Goal: Task Accomplishment & Management: Manage account settings

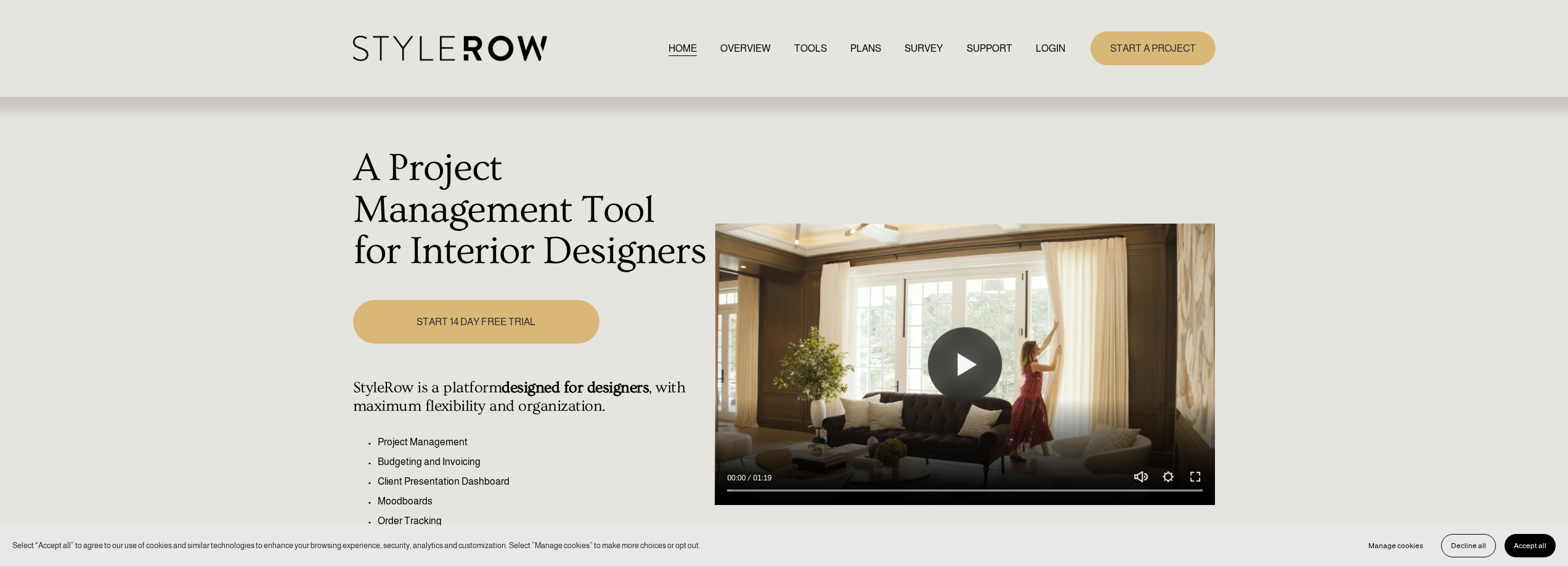
click at [1052, 44] on link "LOGIN" at bounding box center [1050, 48] width 29 height 16
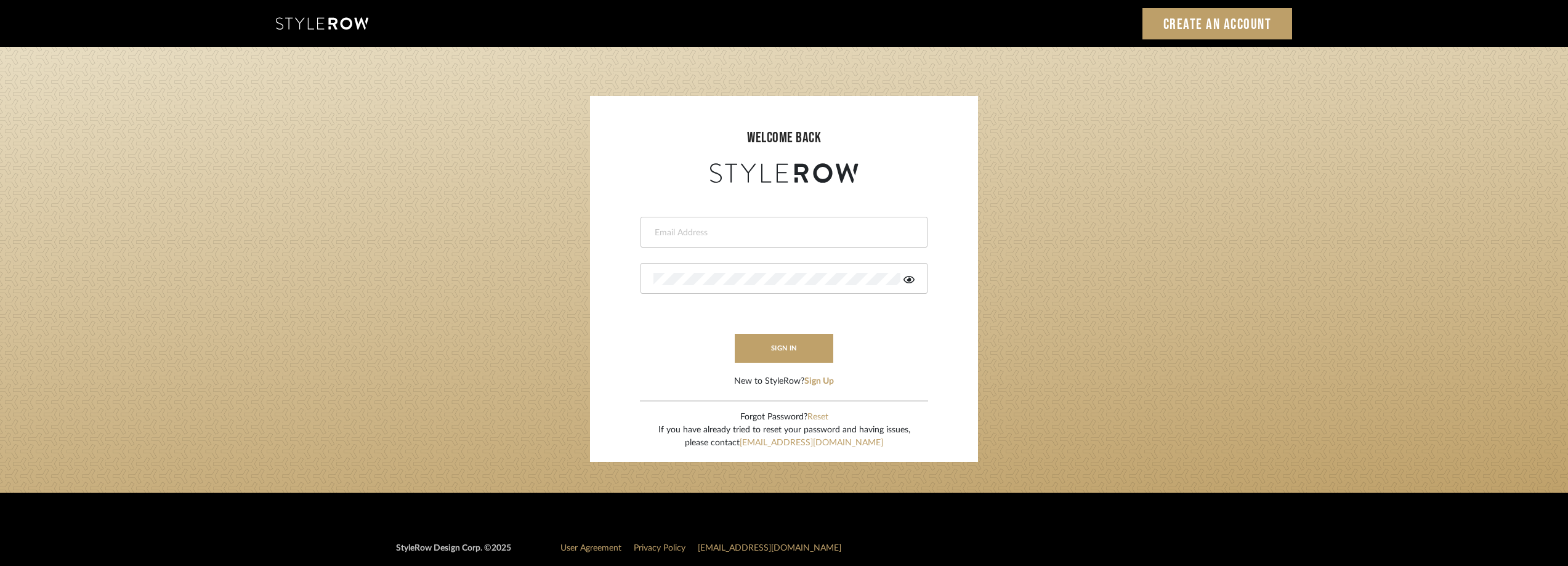
click at [700, 240] on div at bounding box center [784, 232] width 287 height 31
click at [727, 232] on input "email" at bounding box center [783, 233] width 258 height 12
type input "anela@studiodb.com"
click at [709, 271] on div at bounding box center [784, 278] width 287 height 31
click at [906, 277] on icon at bounding box center [909, 280] width 11 height 10
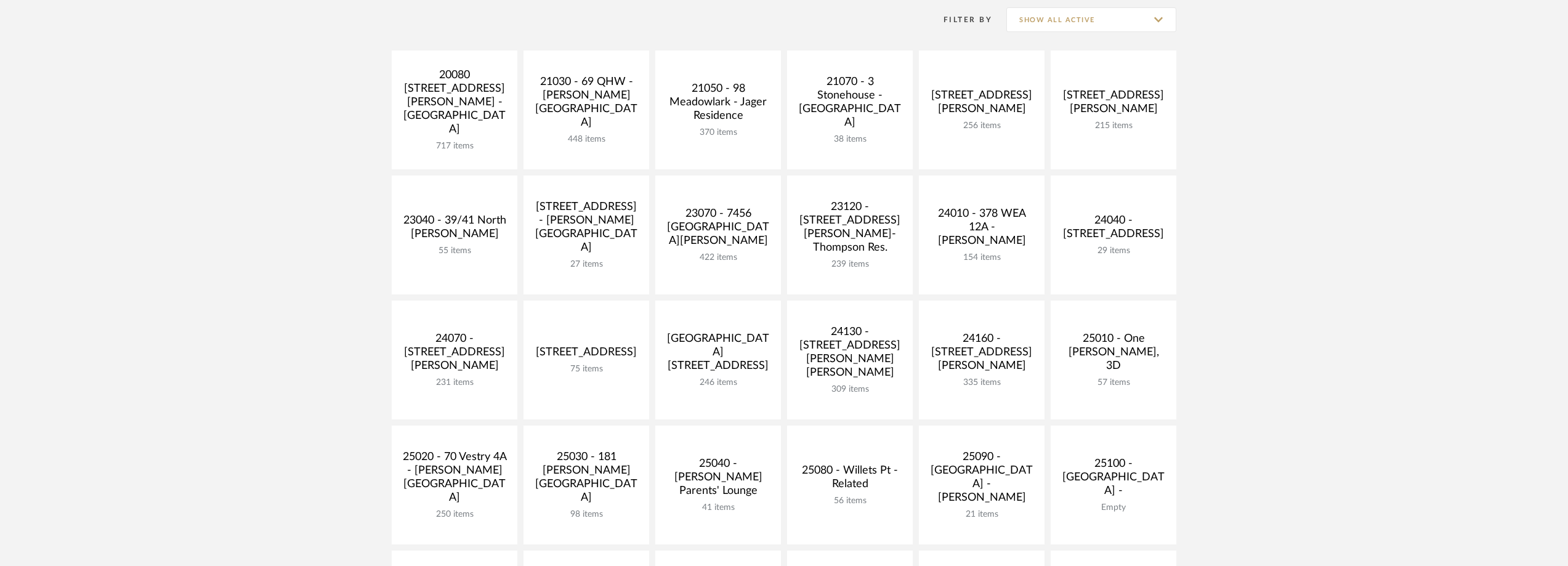
scroll to position [246, 0]
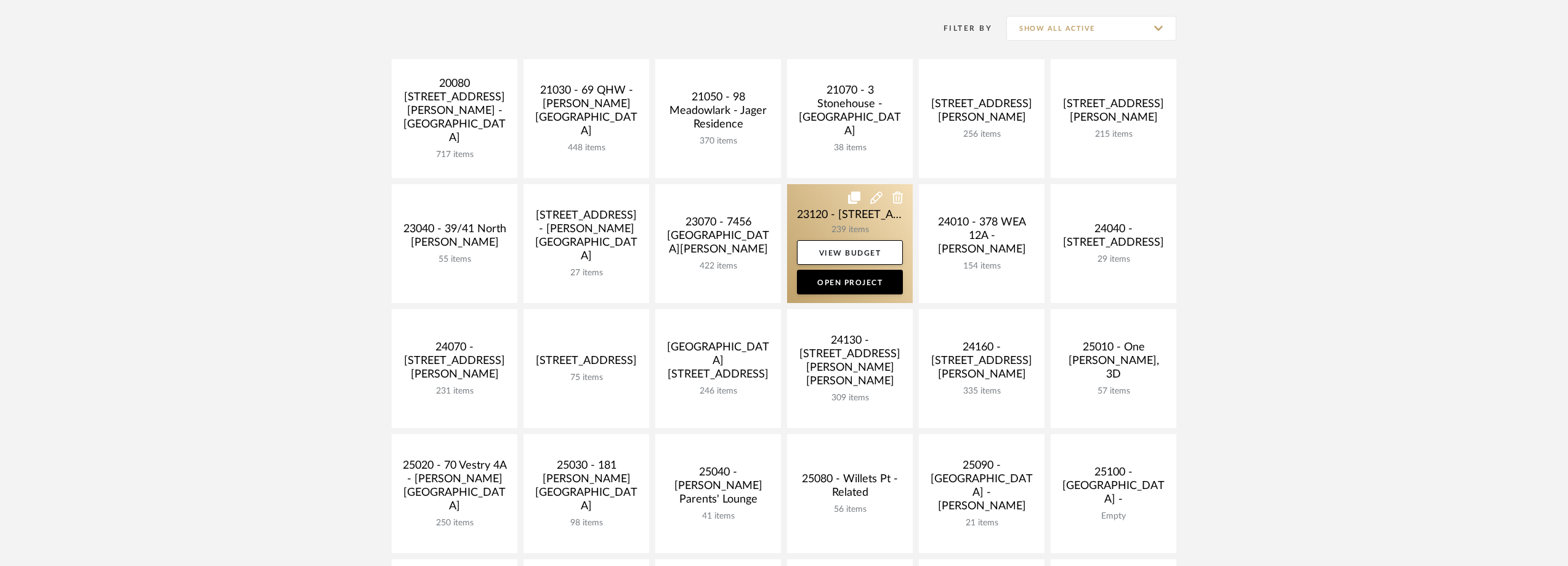
click at [857, 218] on link at bounding box center [850, 243] width 126 height 119
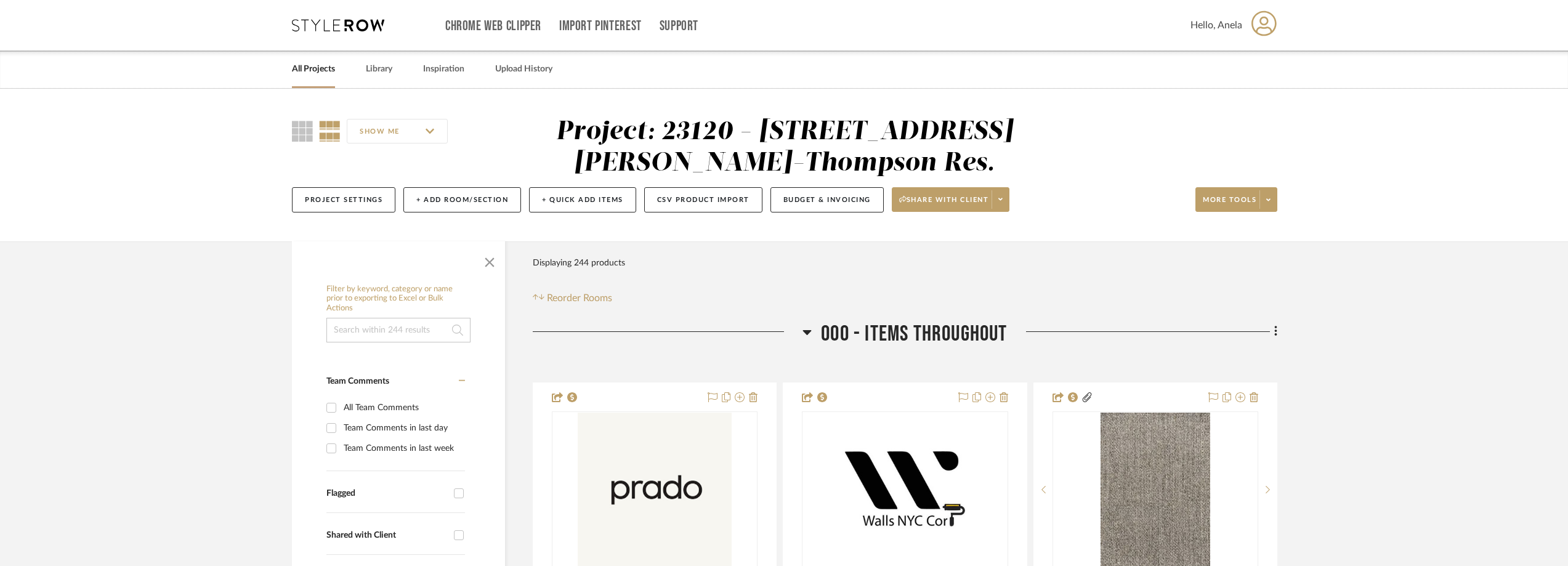
scroll to position [308, 0]
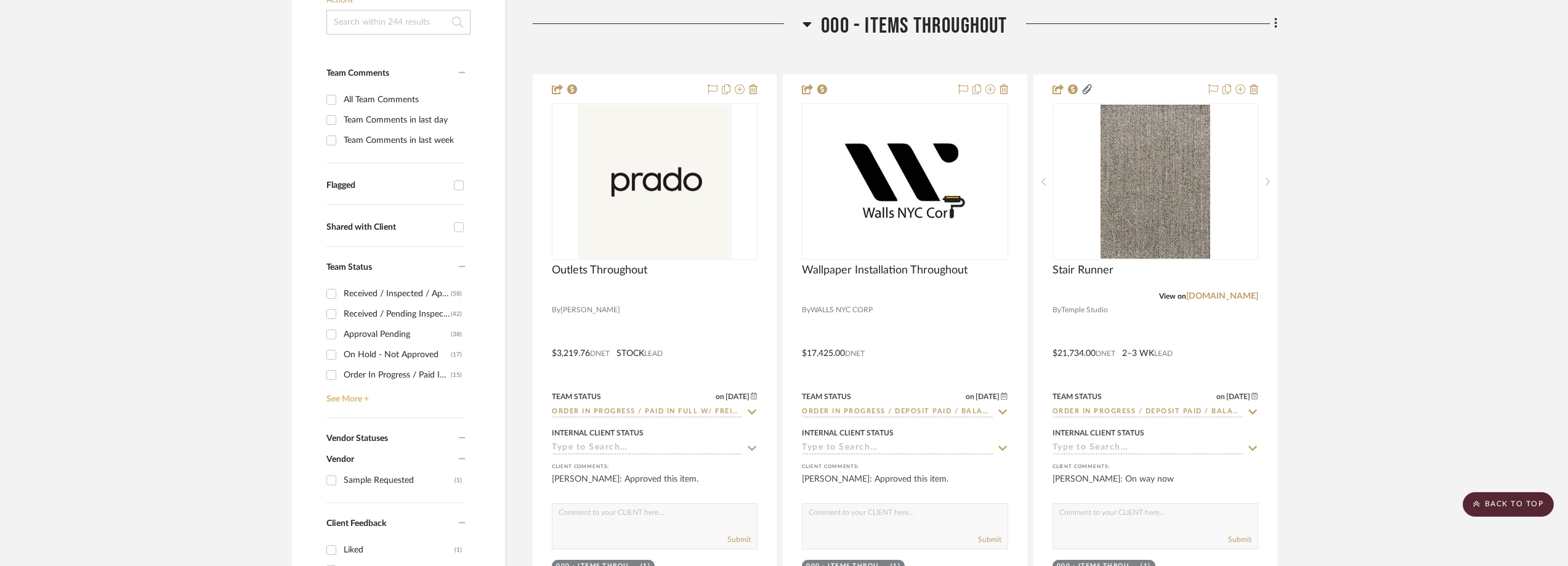
click at [343, 395] on link "See More +" at bounding box center [394, 395] width 141 height 20
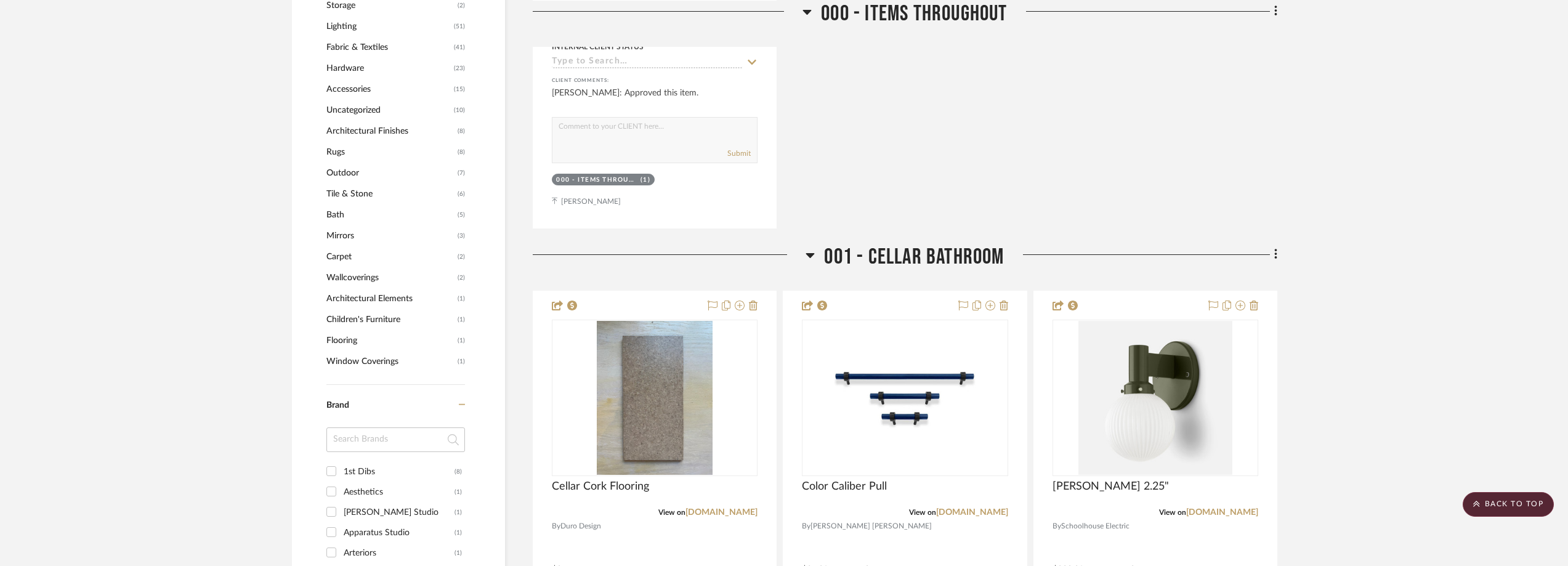
scroll to position [1355, 0]
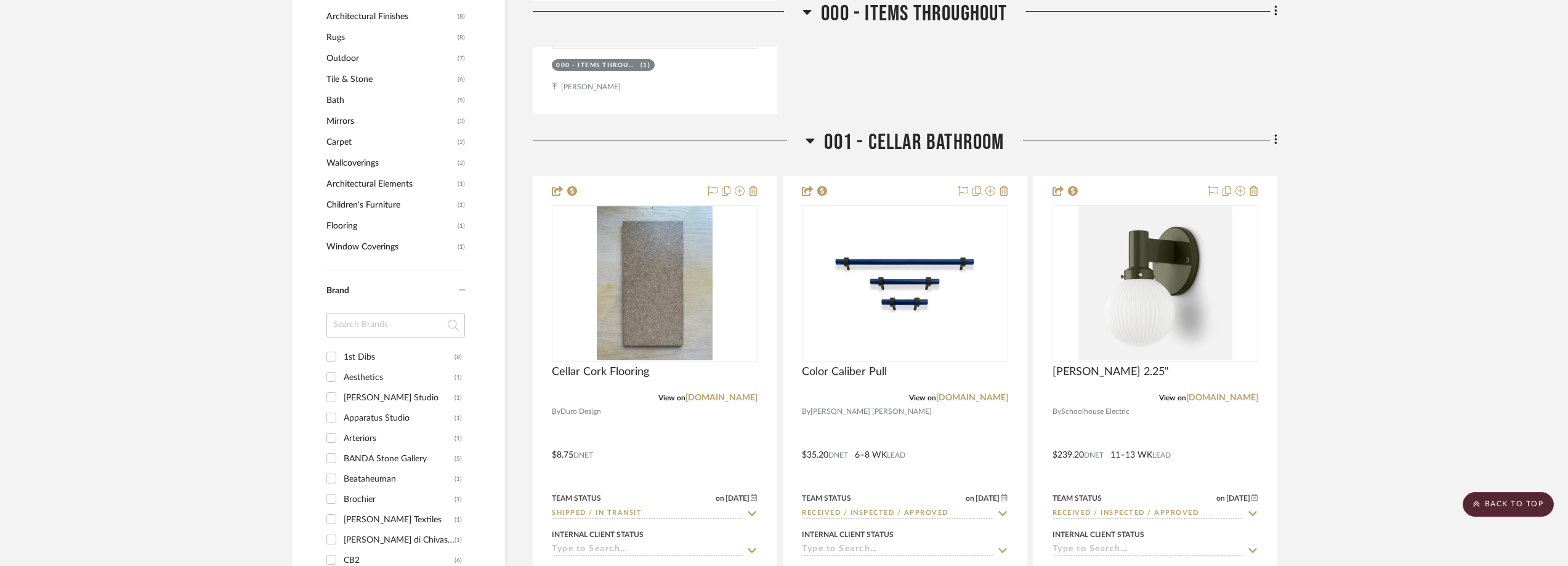
click at [358, 328] on input at bounding box center [395, 325] width 138 height 25
type input "lo"
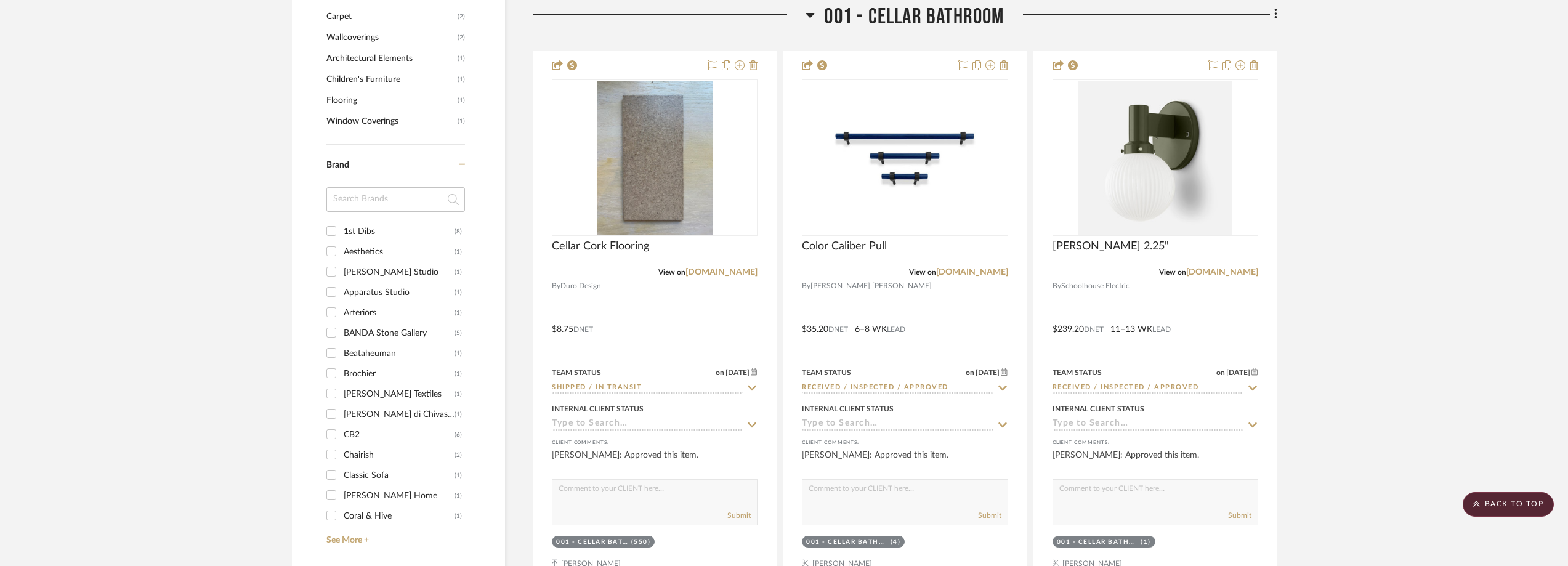
scroll to position [1478, 0]
click at [400, 199] on input at bounding box center [395, 202] width 138 height 25
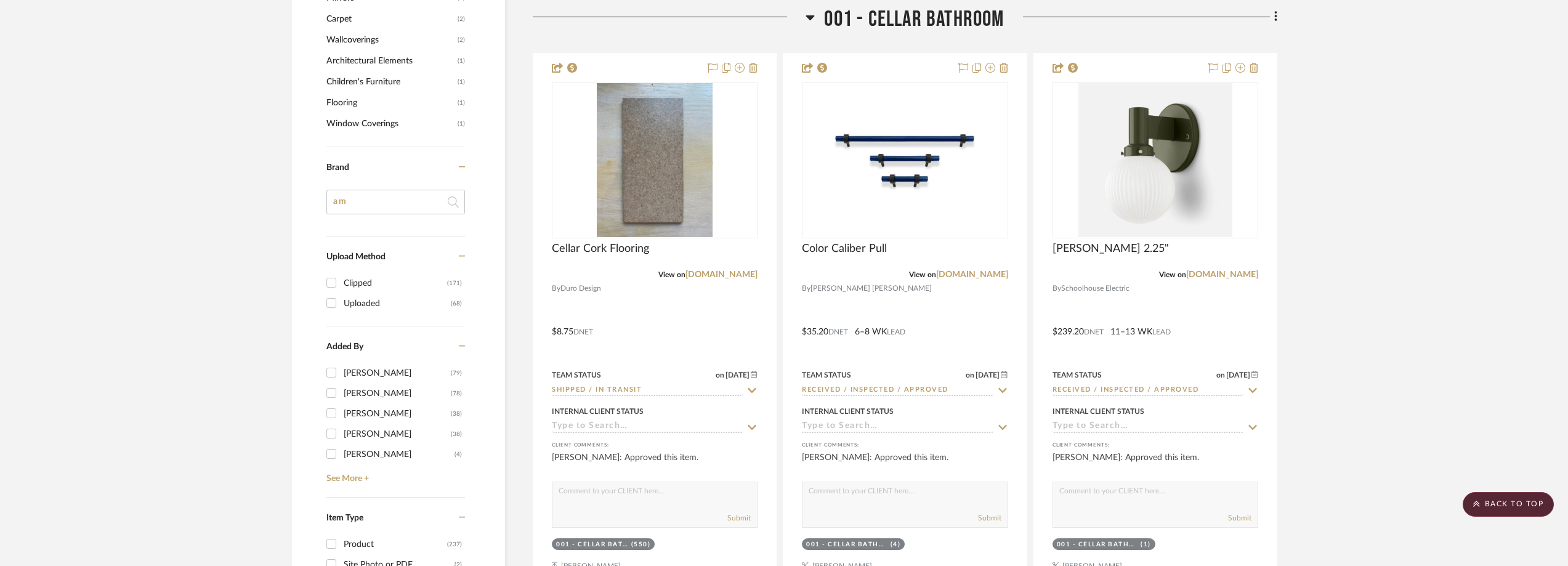
type input "am"
type input "colle"
click at [418, 228] on div "Invisible Collection" at bounding box center [399, 234] width 111 height 20
click at [341, 228] on input "Invisible Collection (1)" at bounding box center [331, 233] width 20 height 20
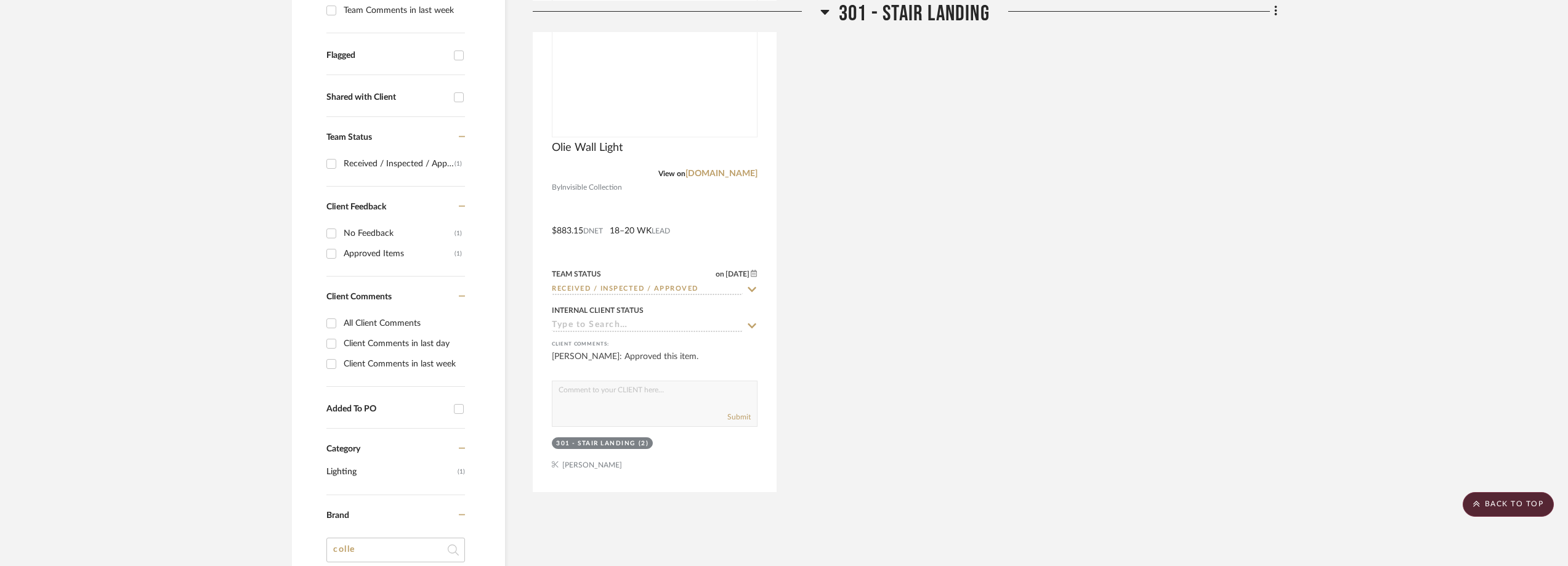
scroll to position [281, 0]
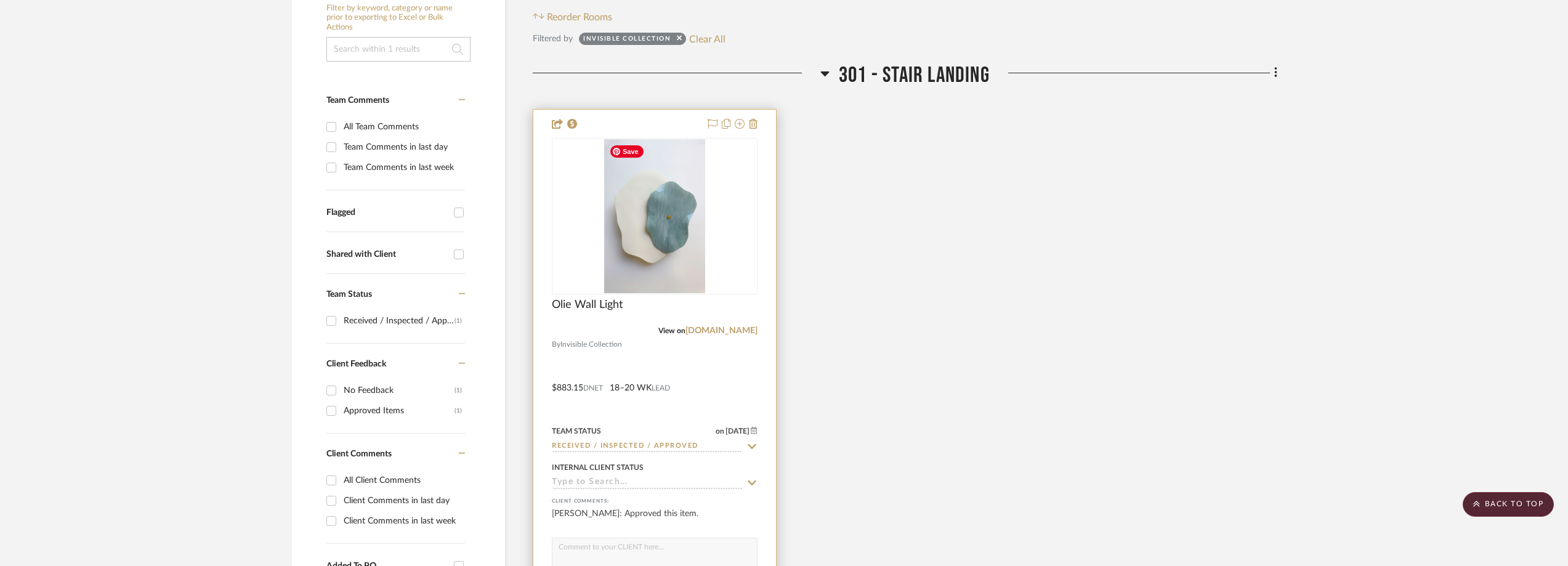
click at [704, 253] on img "0" at bounding box center [655, 216] width 101 height 154
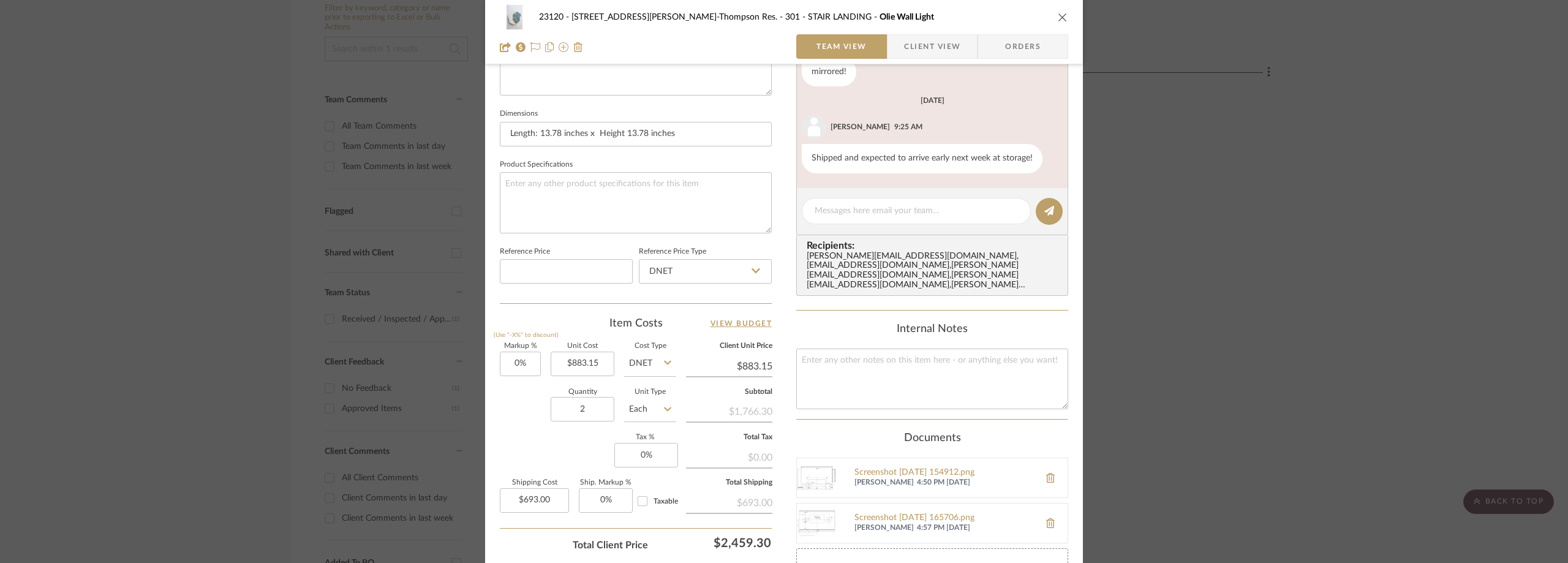
scroll to position [61, 0]
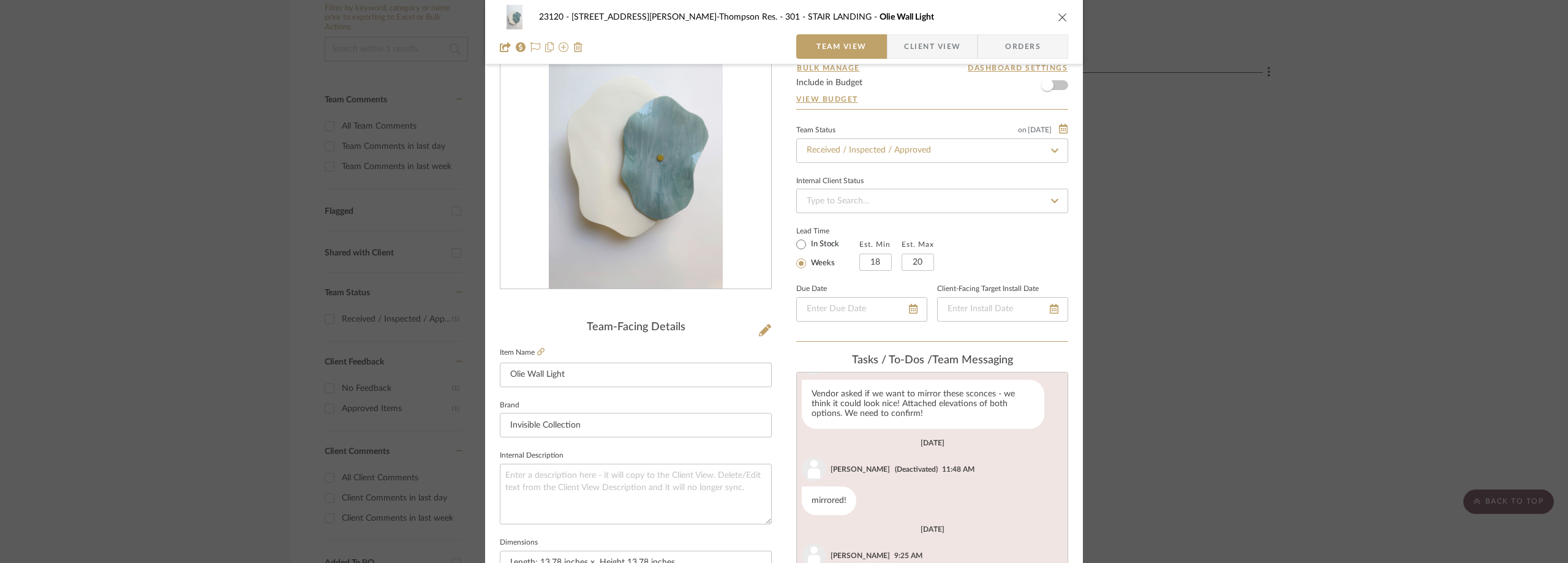
click at [1182, 235] on div "23120 - 239 Dean St, Unwin-Thompson Res. 301 - STAIR LANDING Olie Wall Light Te…" at bounding box center [784, 281] width 1568 height 563
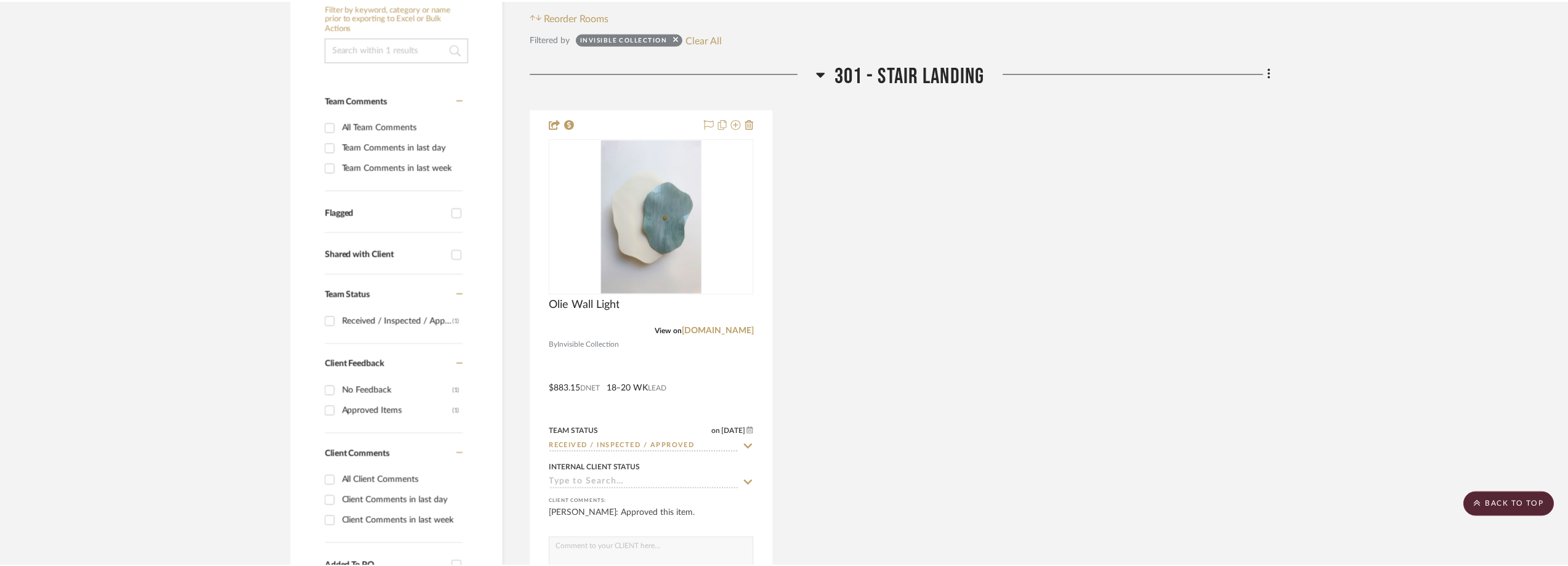
scroll to position [281, 0]
click at [688, 39] on div "Invisible Collection Clear All" at bounding box center [652, 39] width 146 height 16
click at [691, 40] on button "Clear All" at bounding box center [707, 39] width 36 height 16
checkbox input "false"
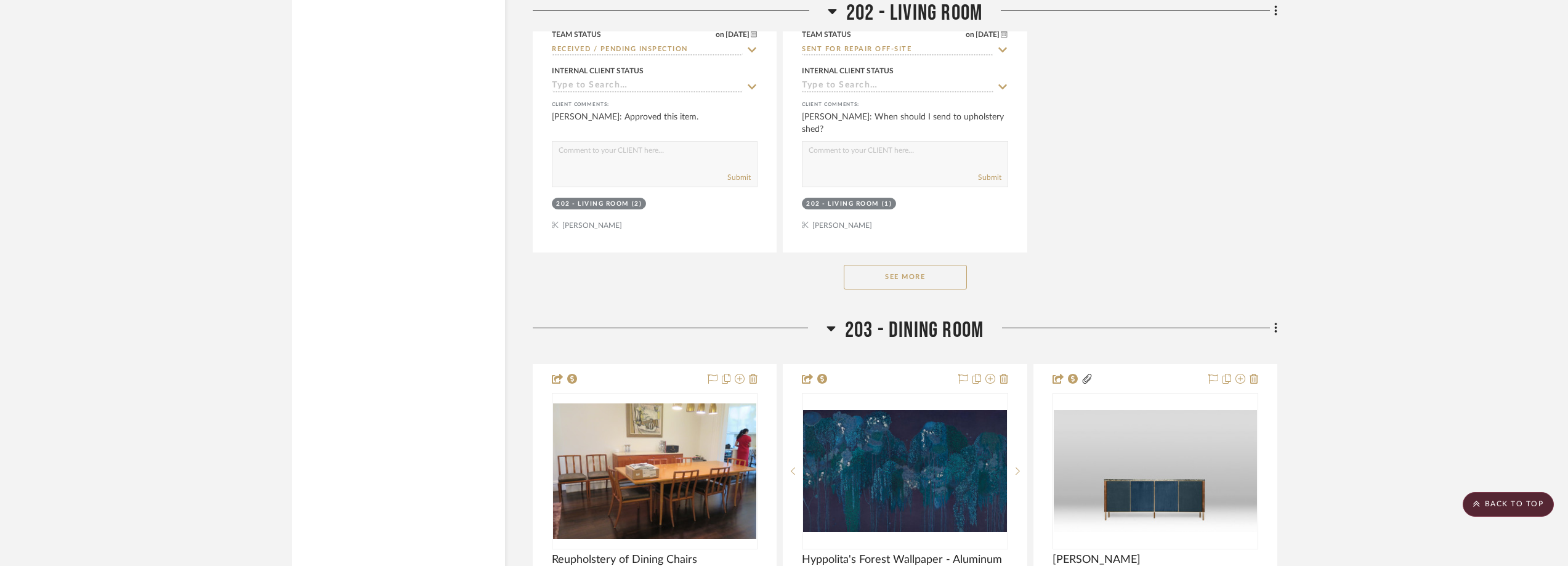
scroll to position [15153, 0]
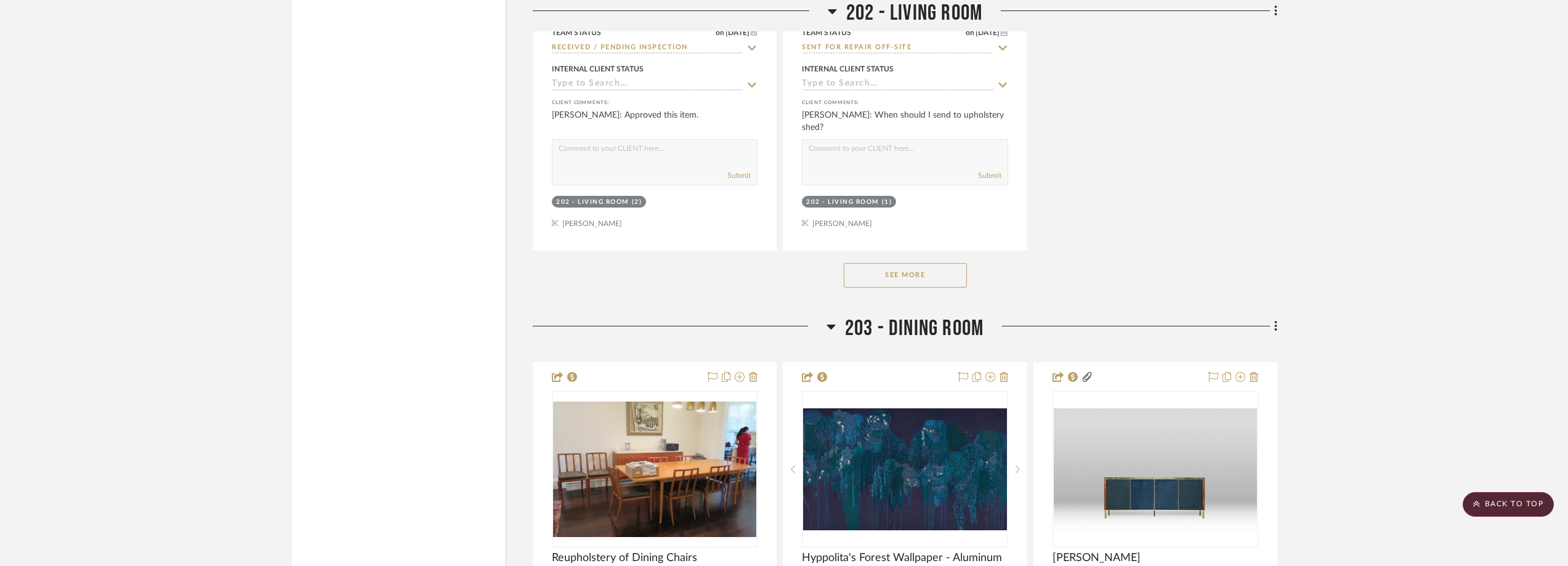
click at [955, 269] on button "See More" at bounding box center [905, 276] width 123 height 25
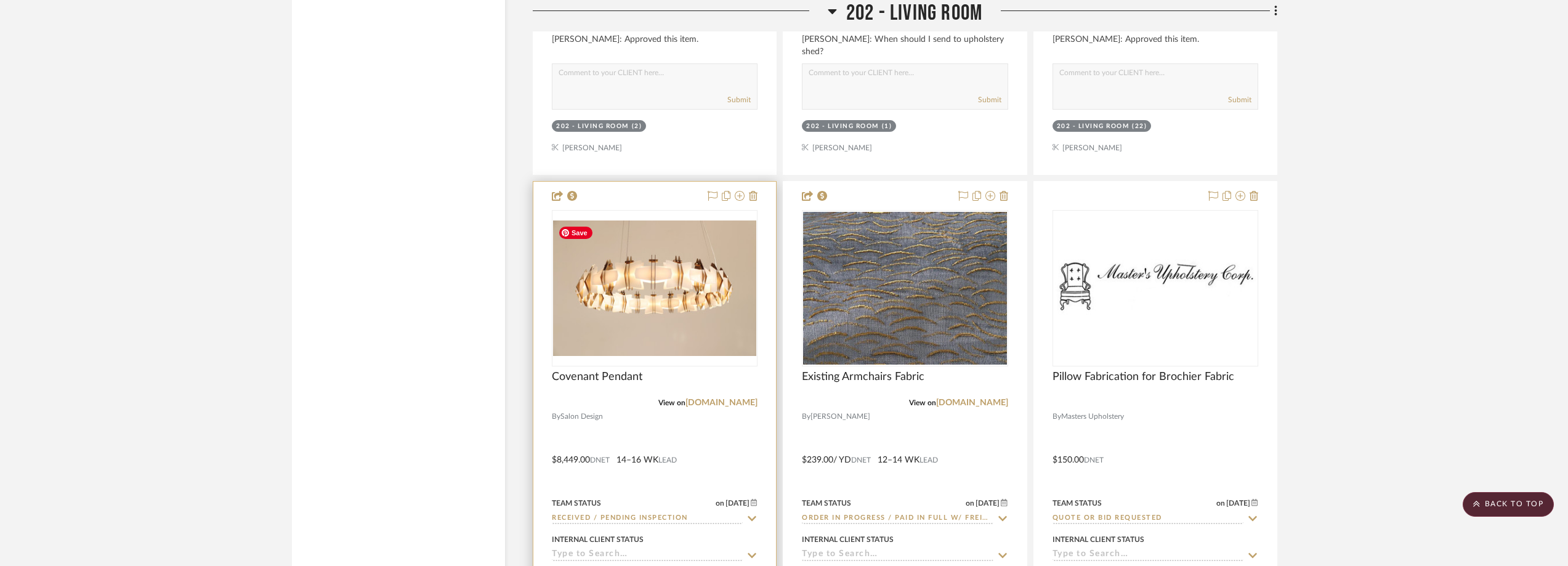
scroll to position [15338, 0]
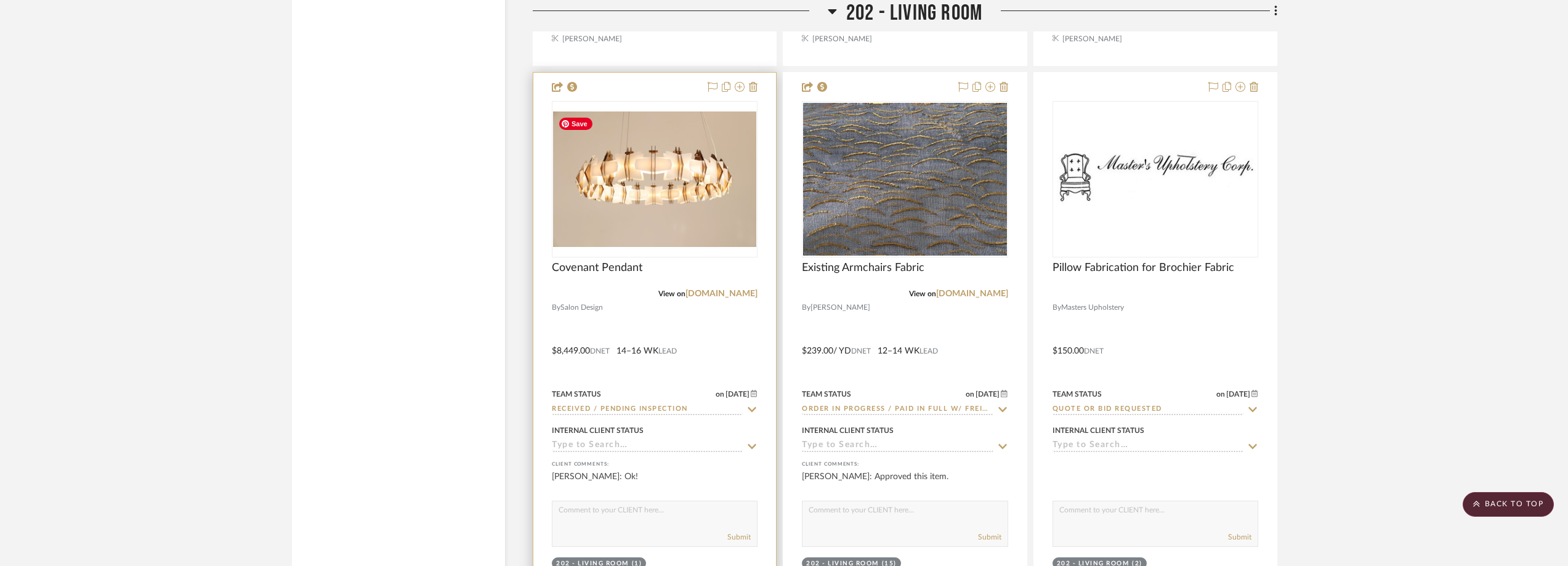
click at [661, 181] on img "0" at bounding box center [654, 179] width 203 height 136
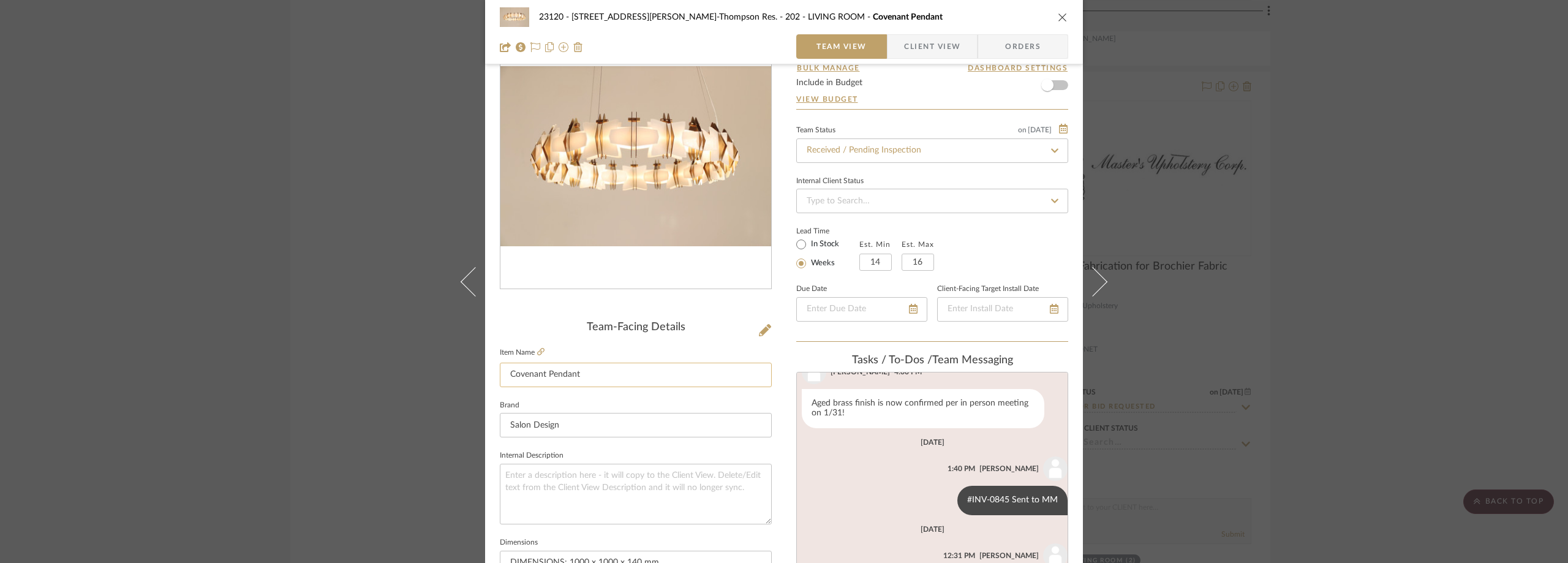
scroll to position [0, 0]
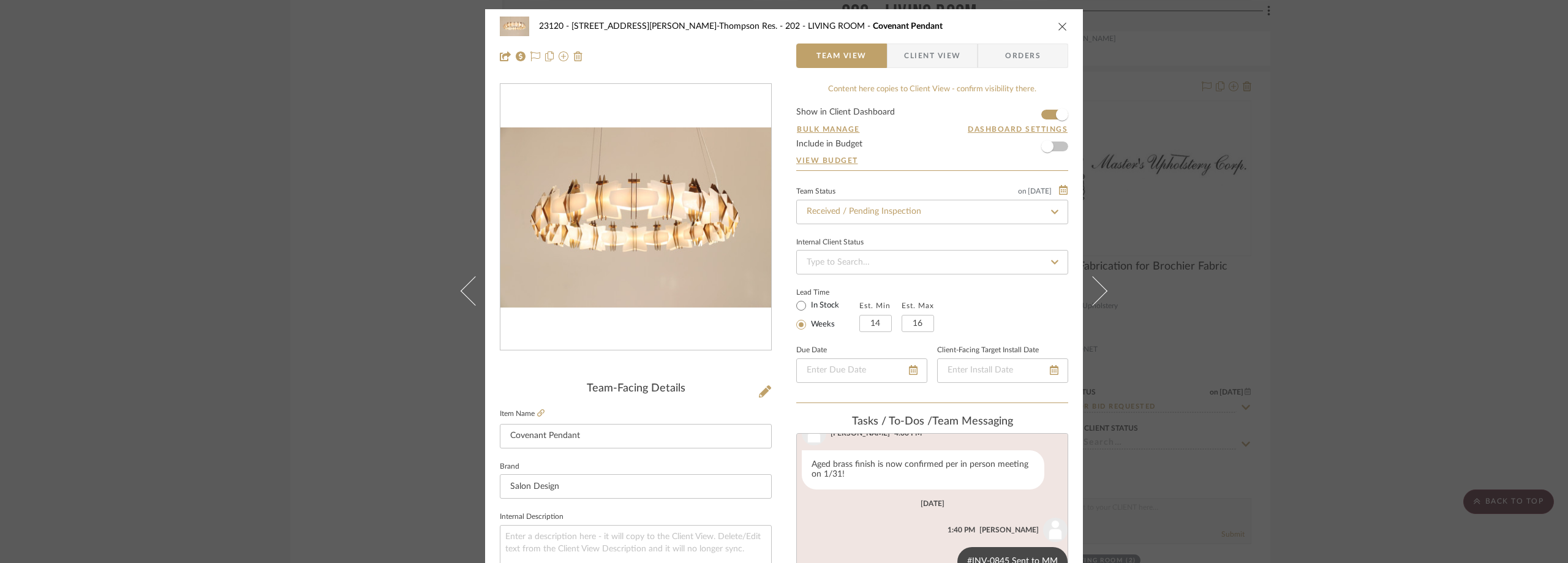
click at [589, 165] on img "0" at bounding box center [635, 218] width 270 height 181
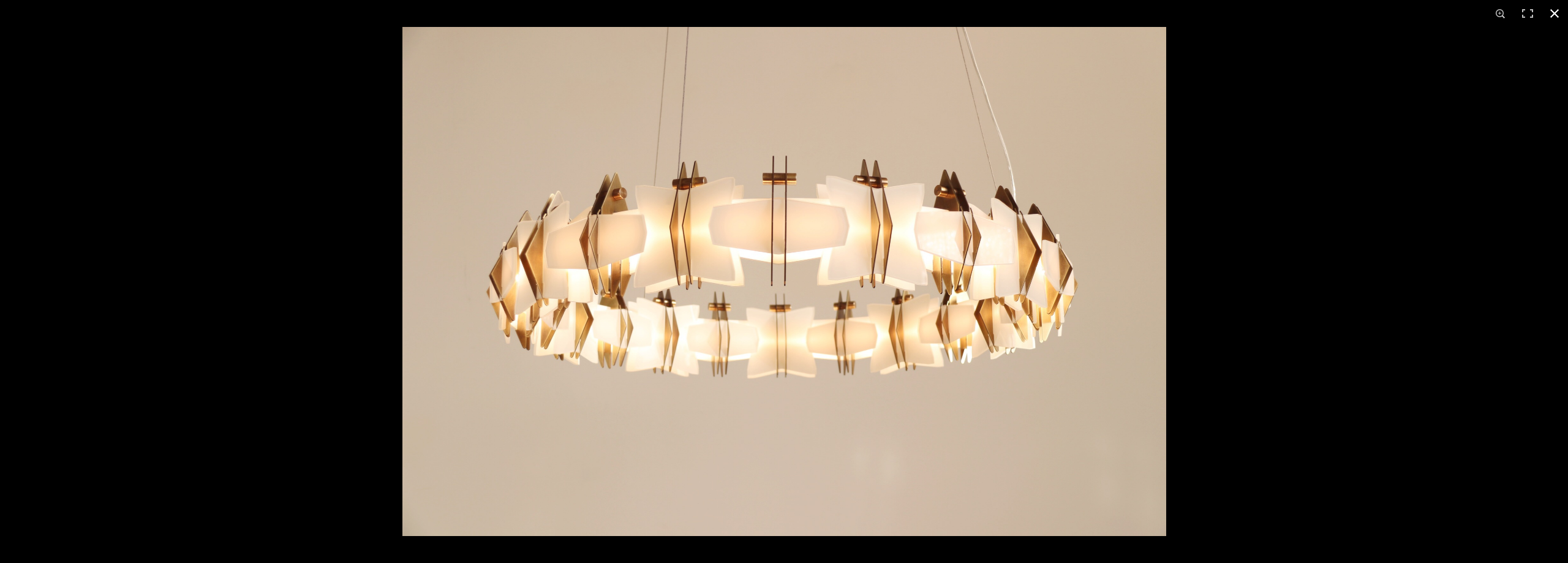
click at [1552, 11] on button at bounding box center [1555, 13] width 27 height 27
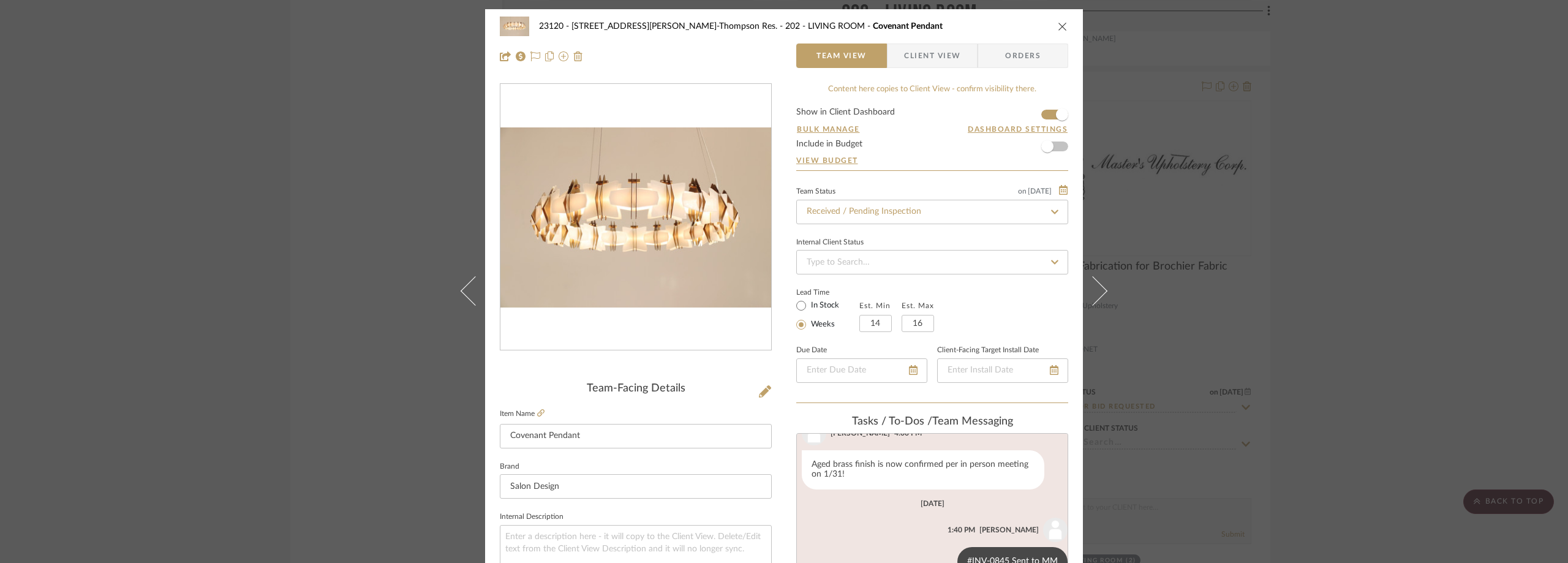
click at [376, 160] on div "23120 - 239 Dean St, Unwin-Thompson Res. 202 - LIVING ROOM Covenant Pendant Tea…" at bounding box center [784, 281] width 1568 height 563
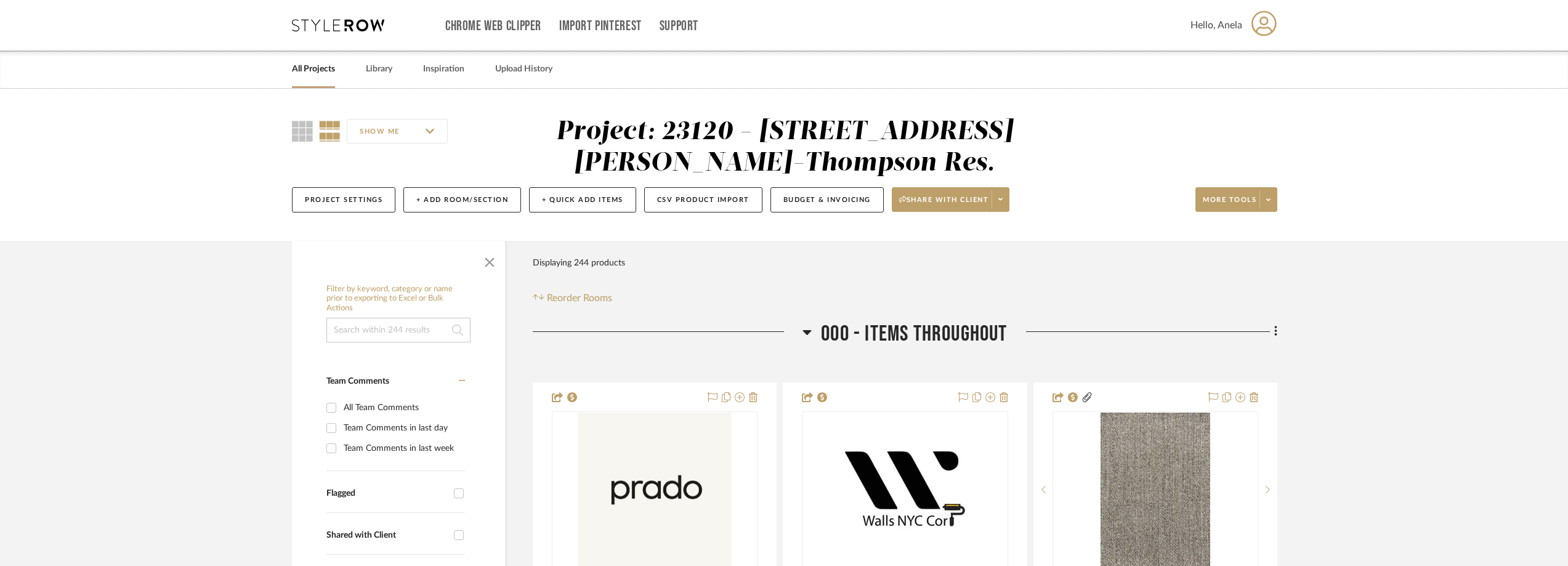
click at [310, 25] on icon at bounding box center [338, 25] width 92 height 12
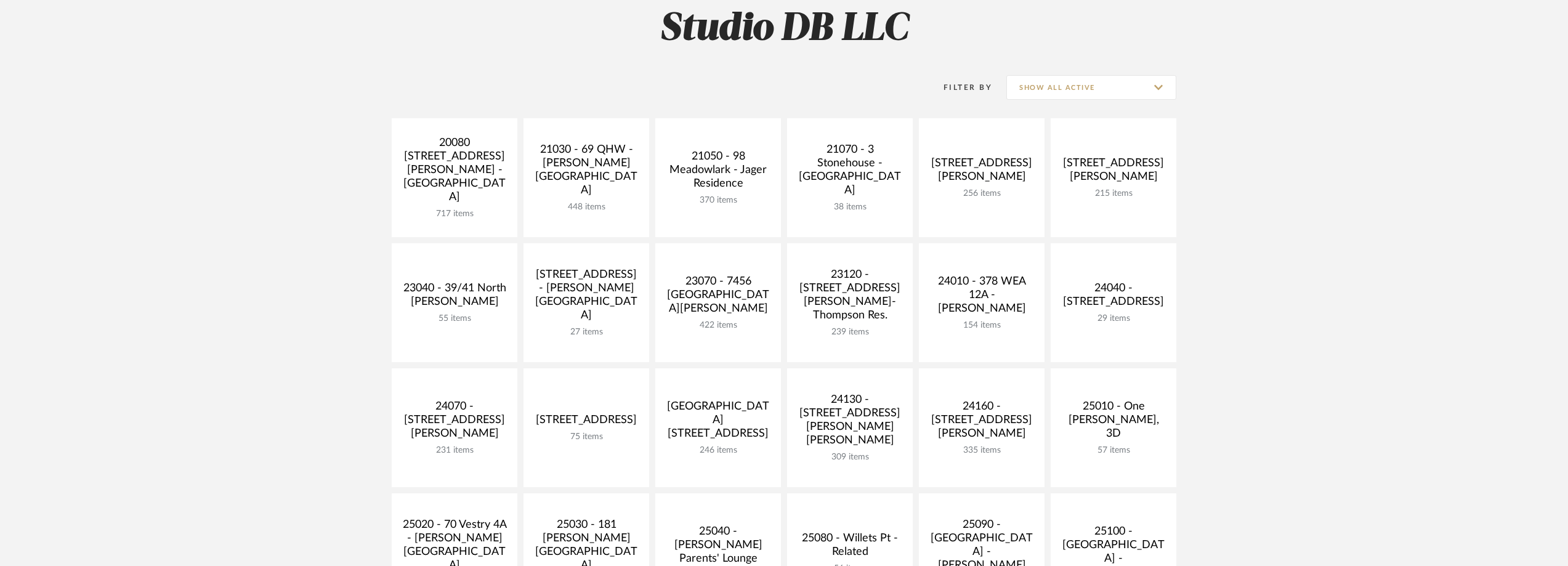
scroll to position [308, 0]
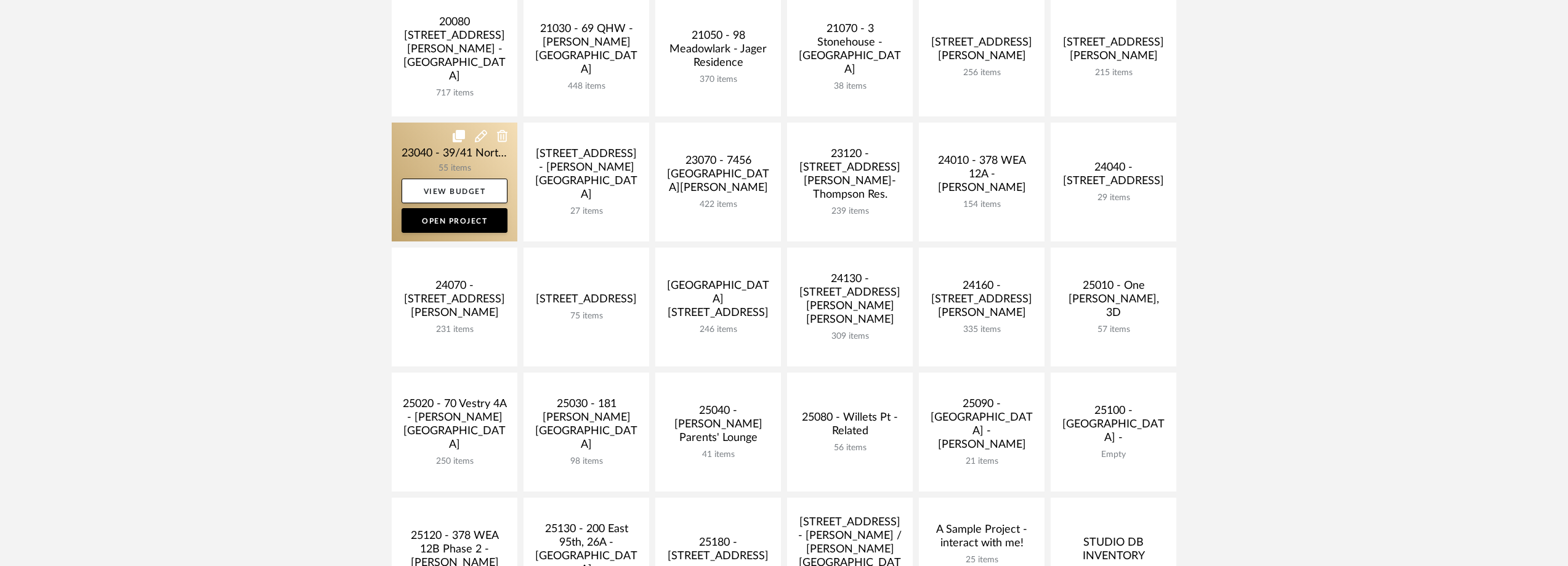
click at [452, 148] on link at bounding box center [455, 182] width 126 height 119
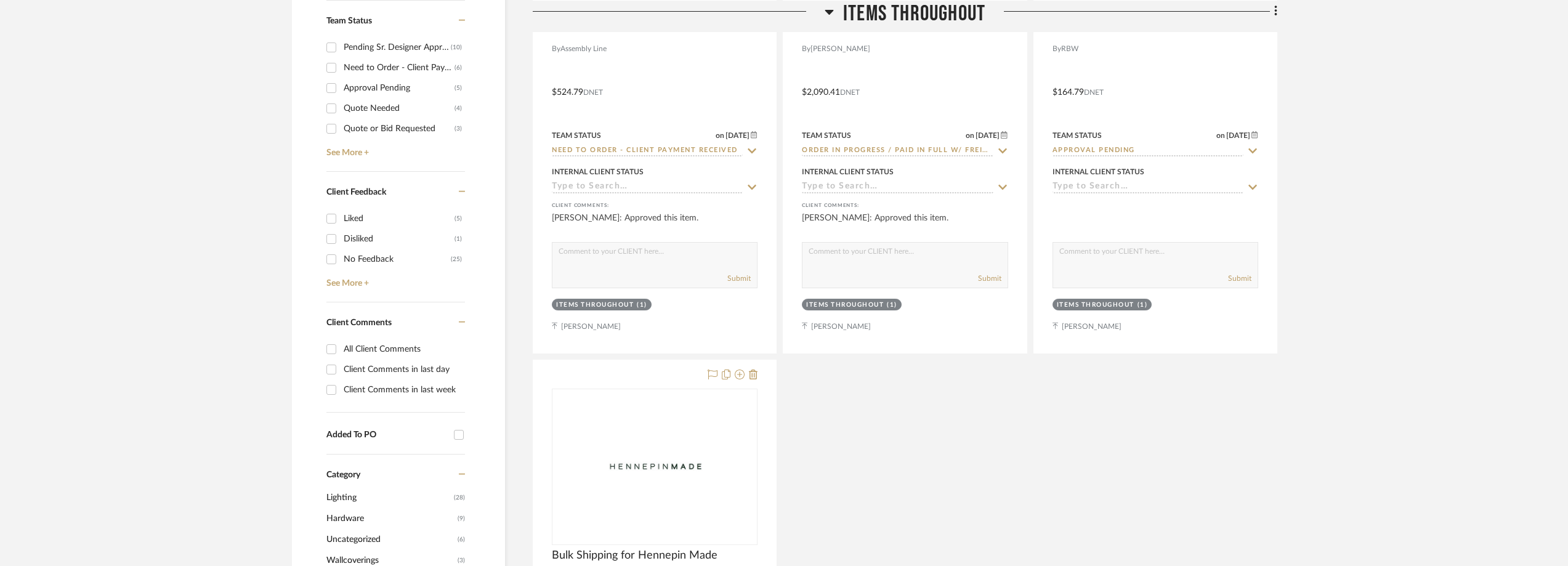
scroll to position [246, 0]
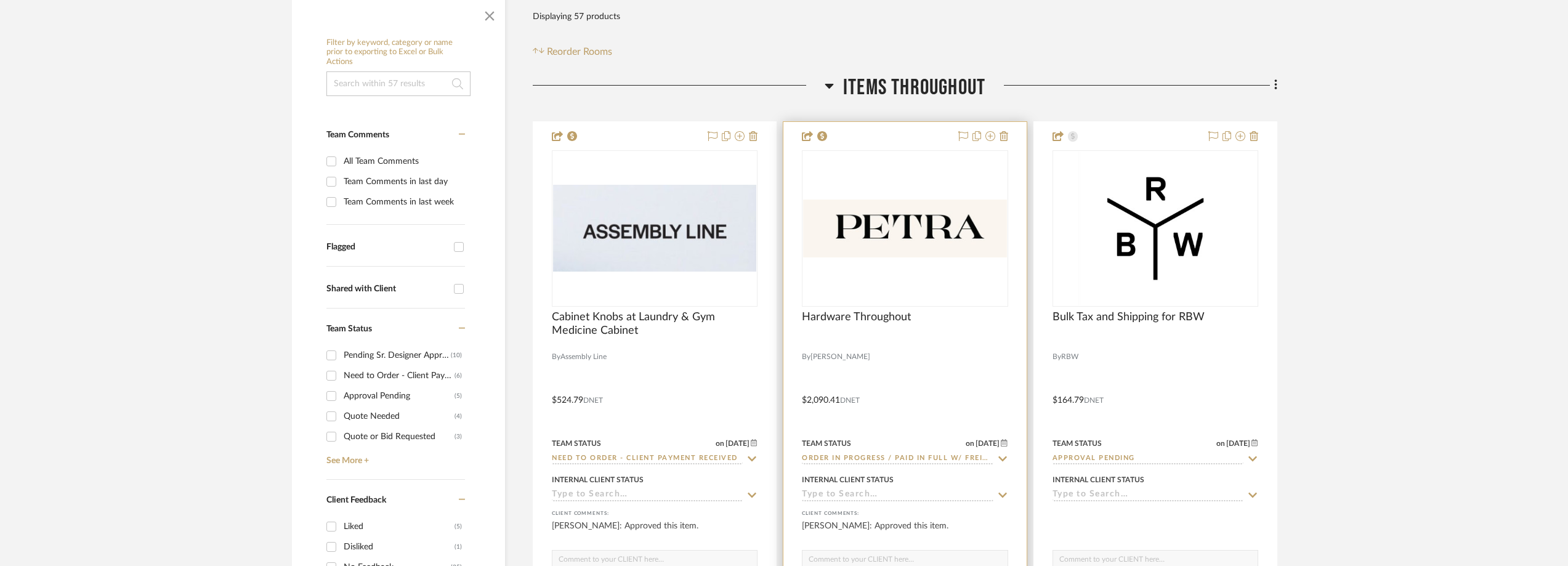
click at [854, 225] on img "0" at bounding box center [904, 228] width 203 height 58
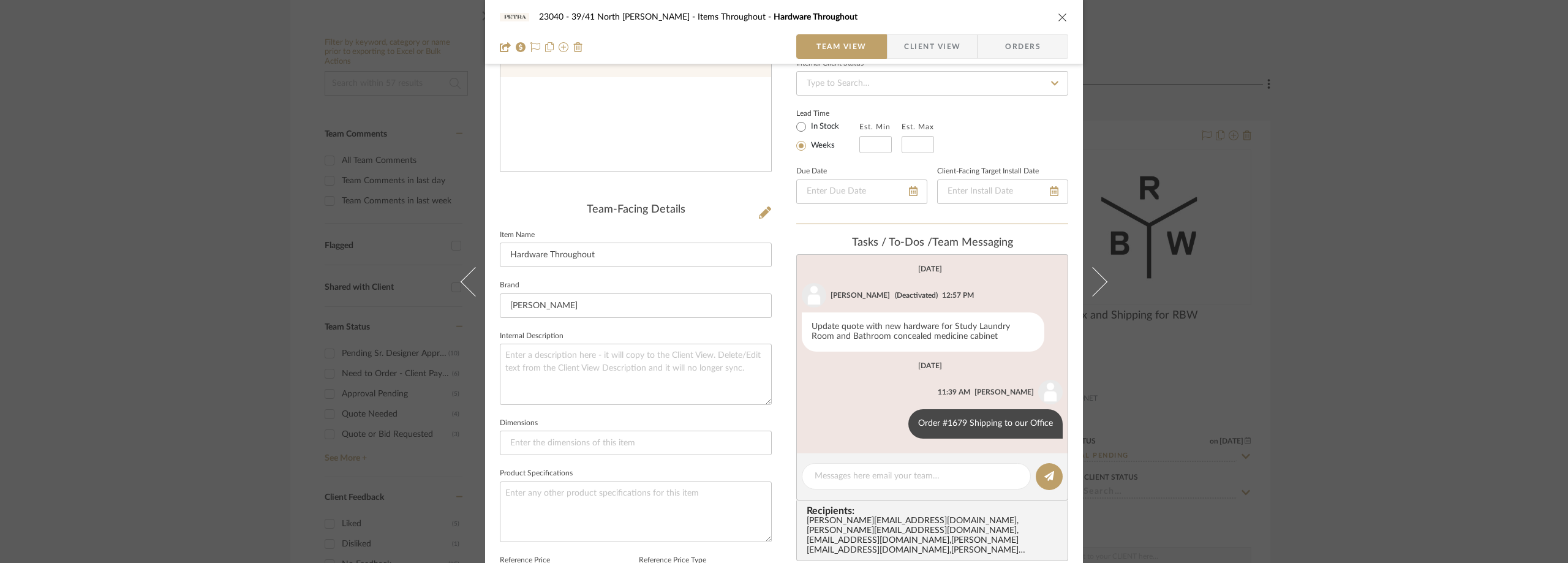
scroll to position [0, 0]
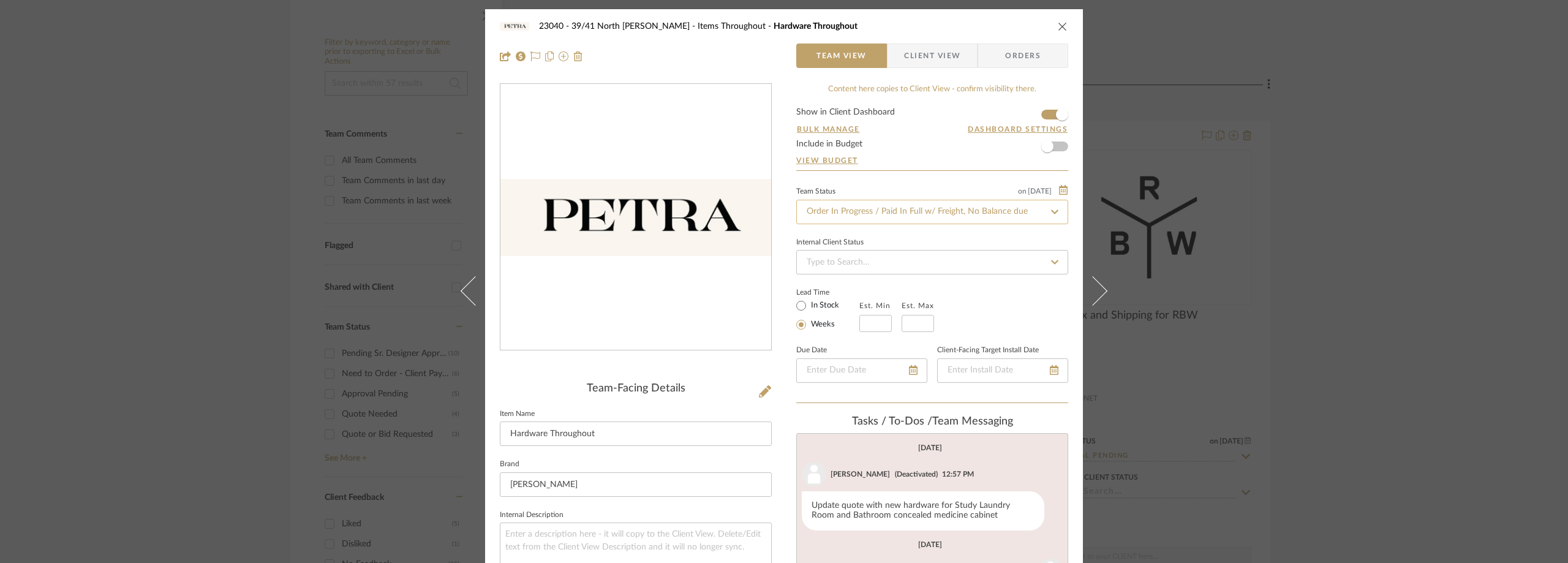
click at [830, 204] on input "Order In Progress / Paid In Full w/ Freight, No Balance due" at bounding box center [932, 212] width 272 height 25
type input "shipped"
click at [865, 285] on div "Shipped / In Transit" at bounding box center [928, 276] width 270 height 31
type input "10/8/2025"
type input "Shipped / In Transit"
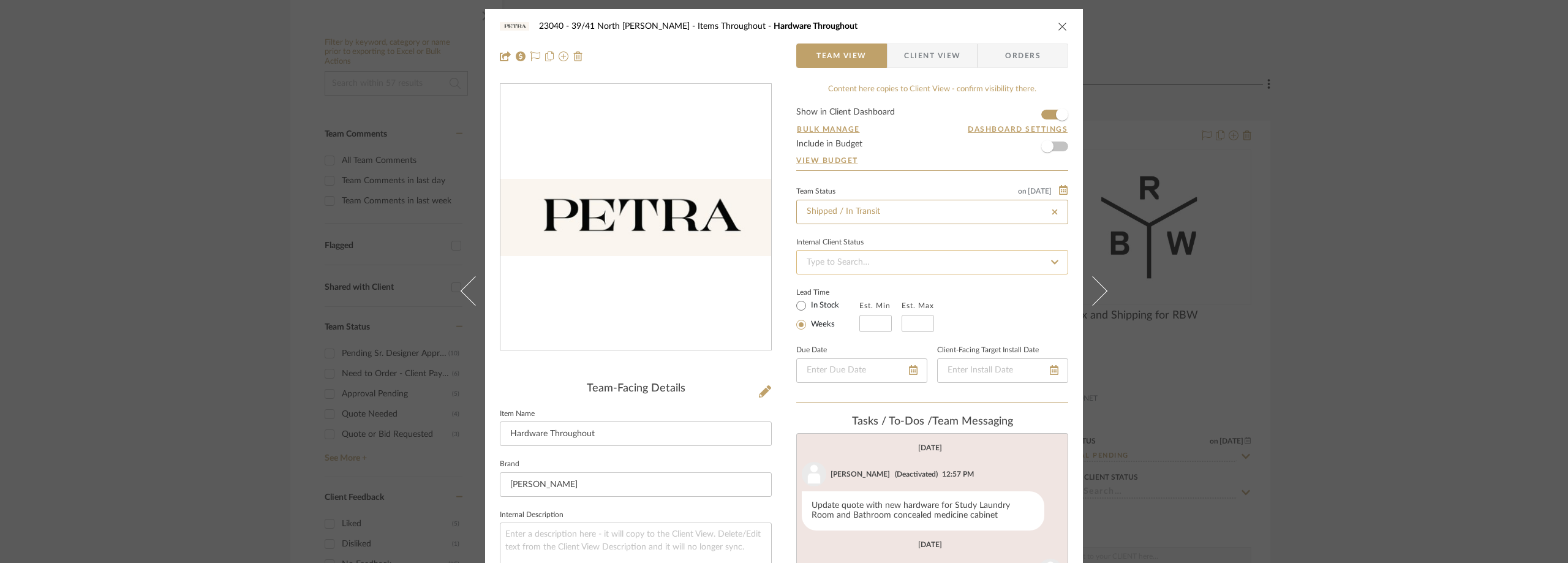
type input "10/8/2025"
type input "Shipped / In Transit"
click at [994, 290] on div "Lead Time In Stock Weeks Est. Min Est. Max" at bounding box center [932, 307] width 272 height 48
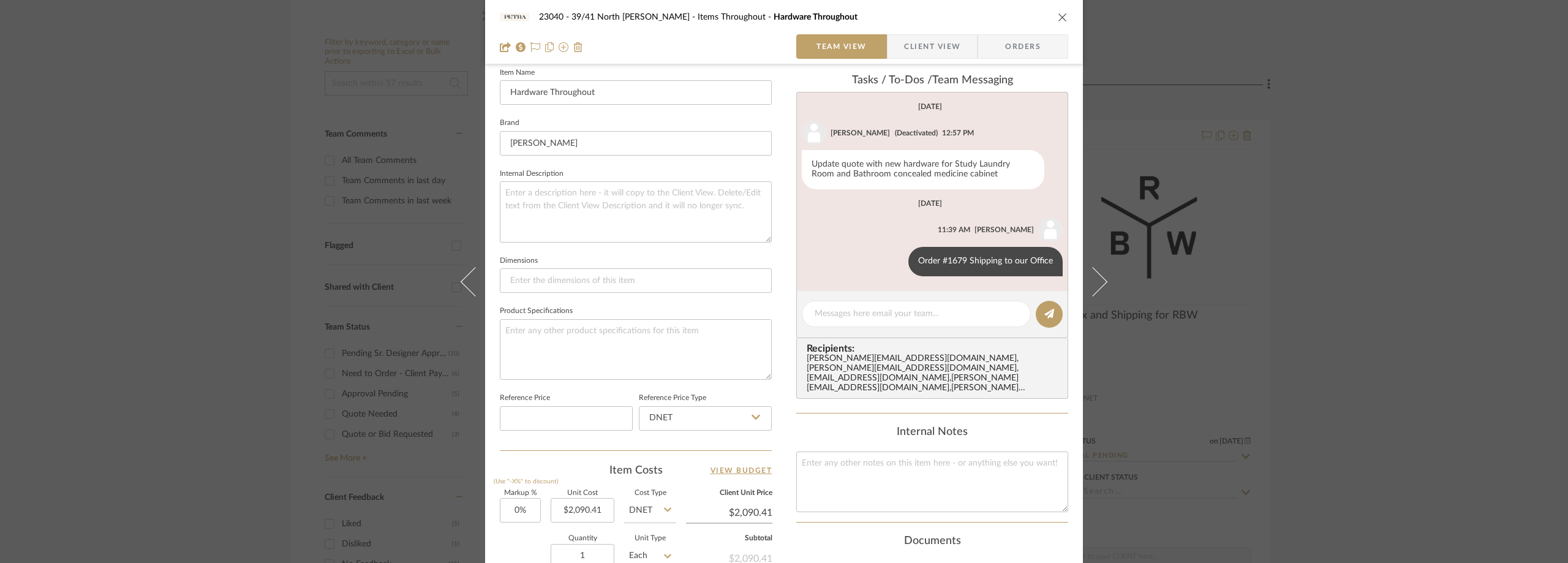
scroll to position [368, 0]
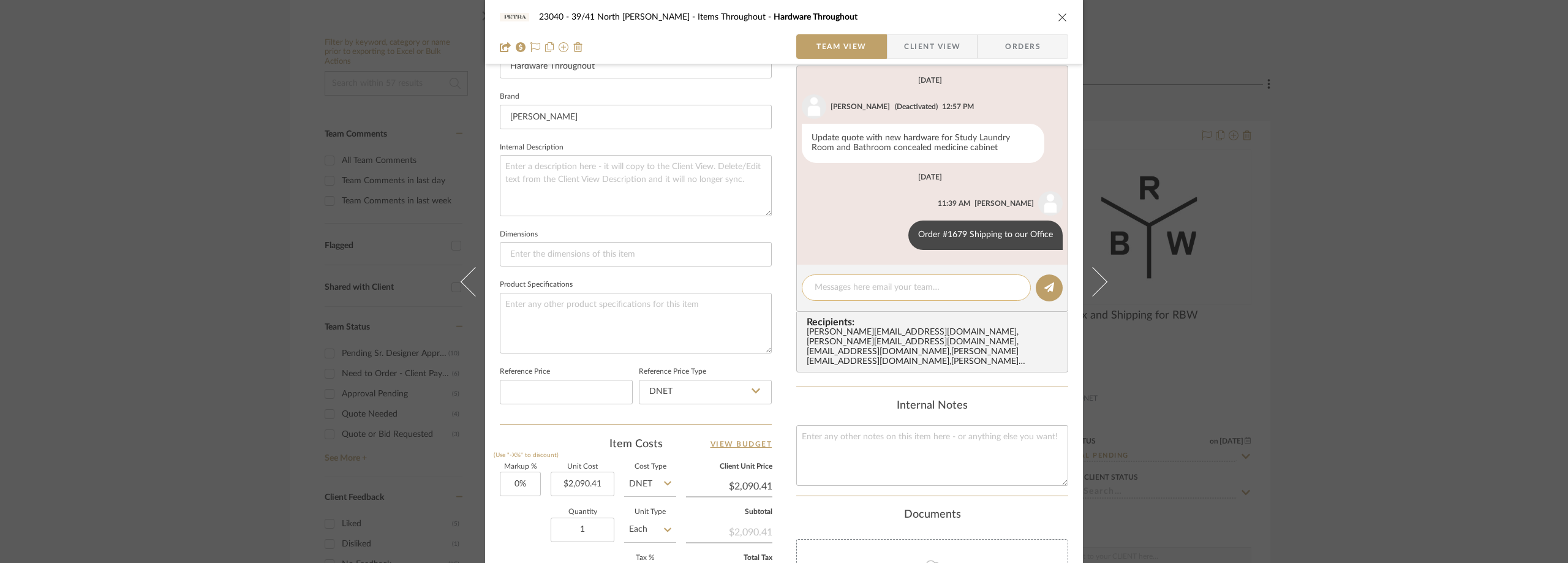
click at [858, 290] on textarea at bounding box center [916, 288] width 204 height 13
paste textarea "4805907326"
drag, startPoint x: 923, startPoint y: 284, endPoint x: 795, endPoint y: 285, distance: 128.0
click at [796, 285] on editor-of-message "DHL Tracking: 4805907326" at bounding box center [932, 288] width 272 height 47
click at [972, 287] on textarea "DHL Tracking: 4805907326" at bounding box center [916, 288] width 204 height 13
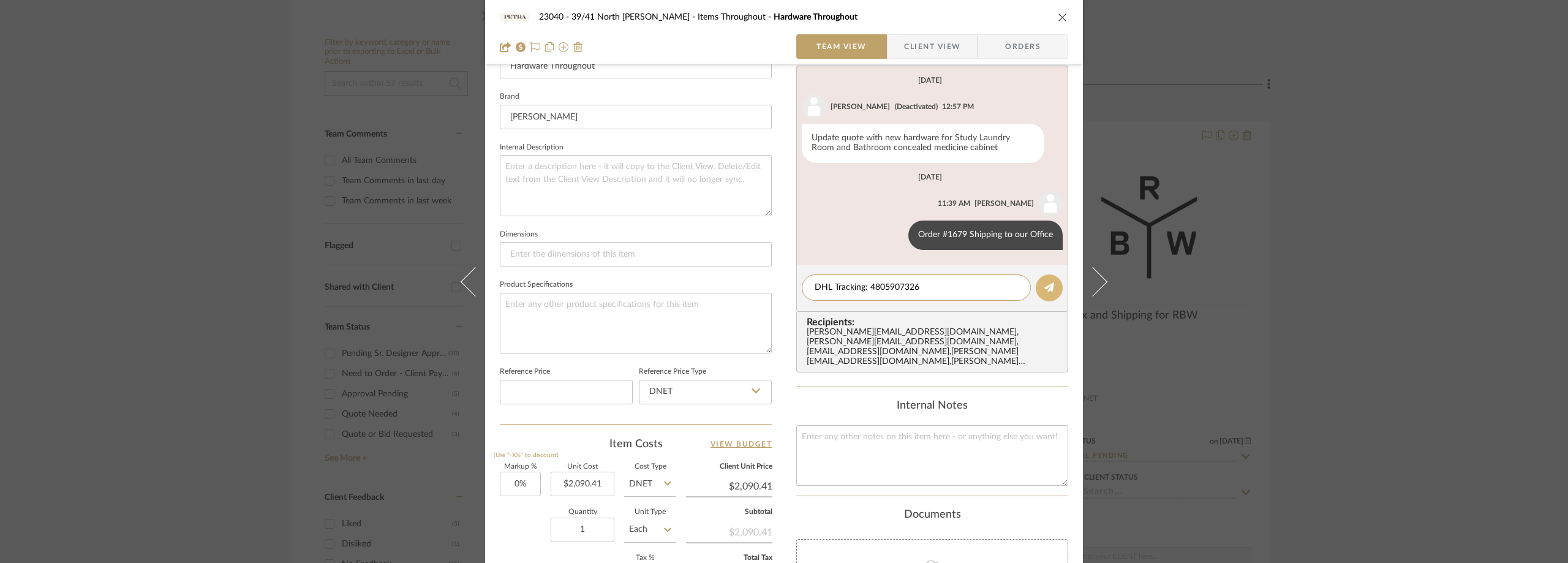
type textarea "DHL Tracking: 4805907326"
click at [1038, 288] on button at bounding box center [1049, 288] width 27 height 27
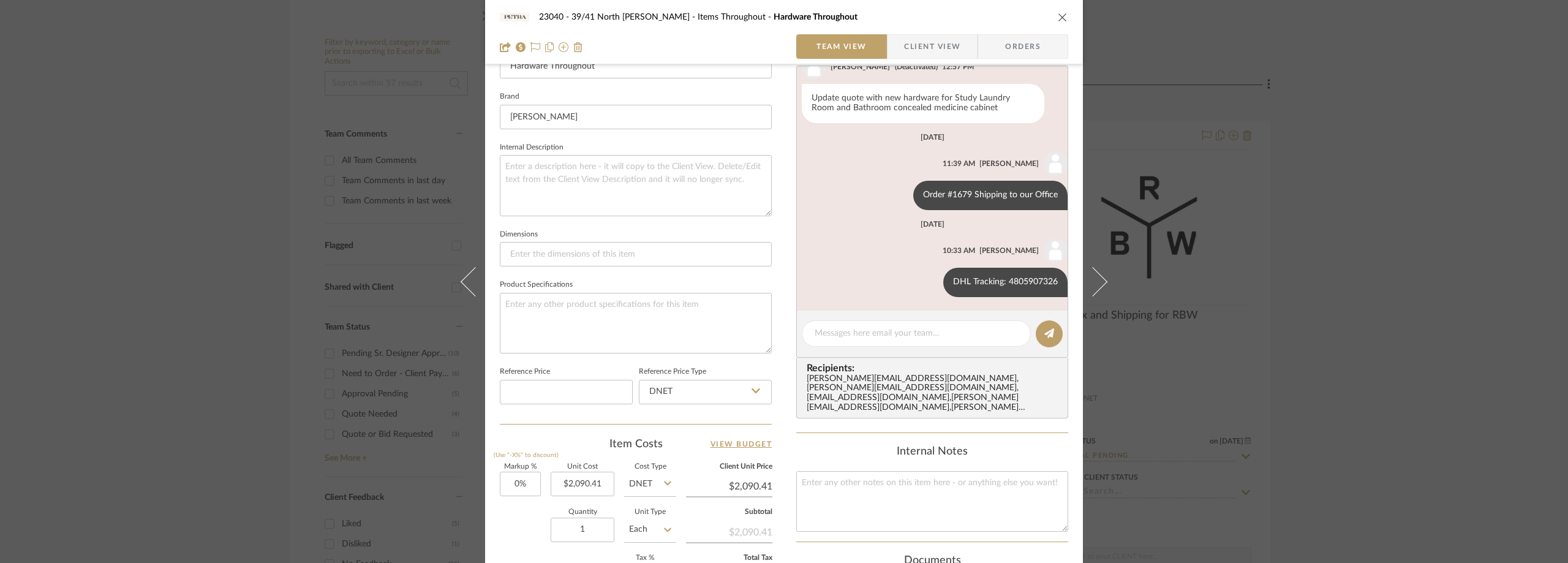
scroll to position [41, 0]
click at [1364, 285] on div "23040 - 39/41 North Moore - Weissmann Items Throughout Hardware Throughout Team…" at bounding box center [784, 281] width 1568 height 563
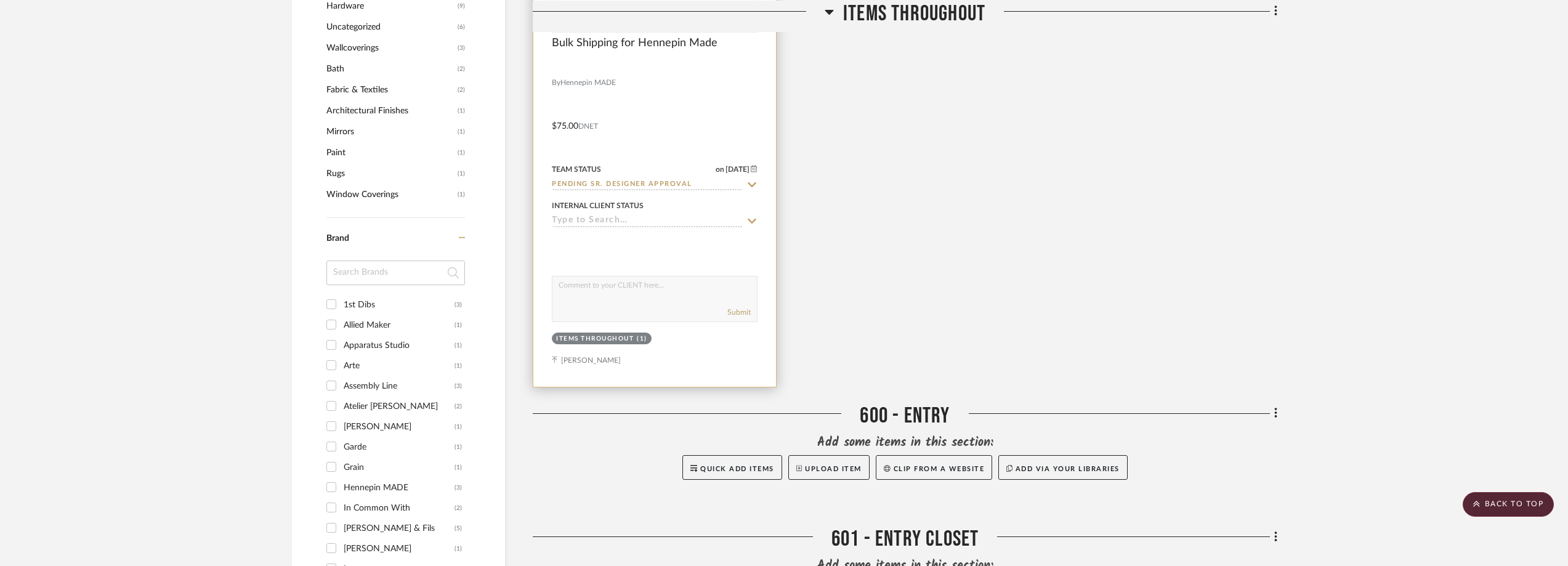
scroll to position [986, 0]
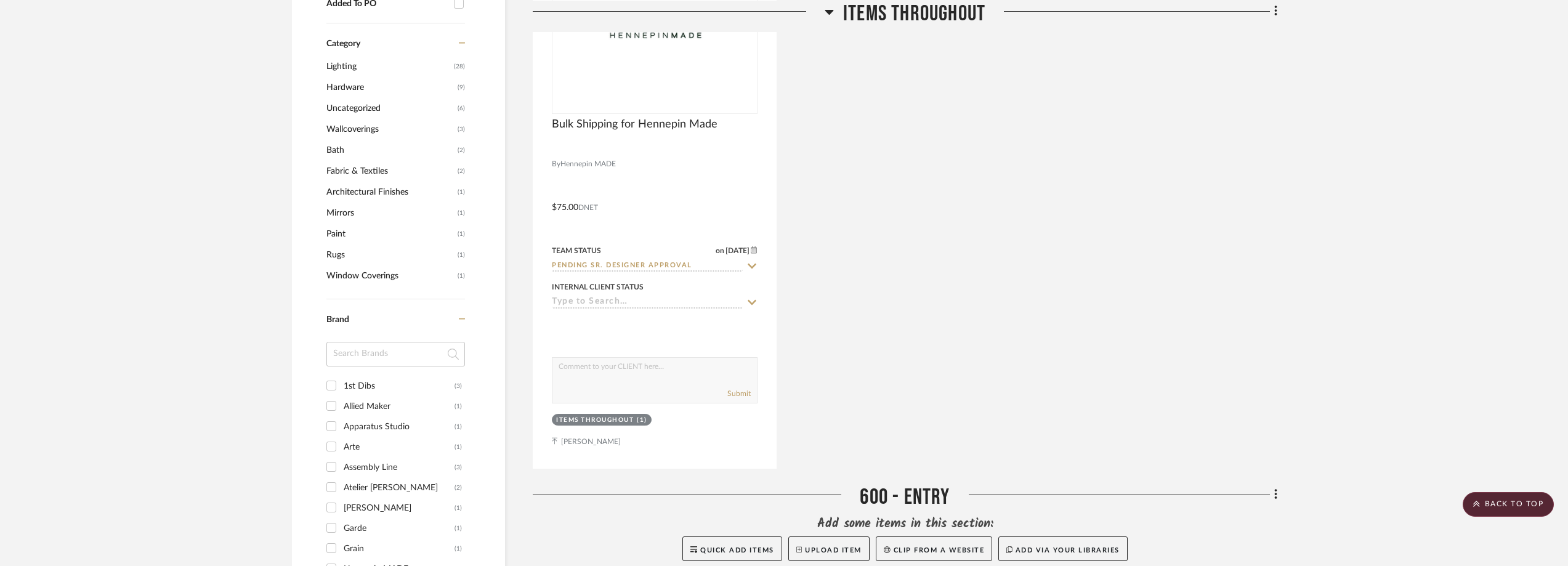
click at [425, 349] on input at bounding box center [395, 354] width 138 height 25
type input "pet"
click at [388, 385] on div "Petra" at bounding box center [399, 386] width 111 height 20
click at [341, 385] on input "Petra (2)" at bounding box center [331, 385] width 20 height 20
checkbox input "true"
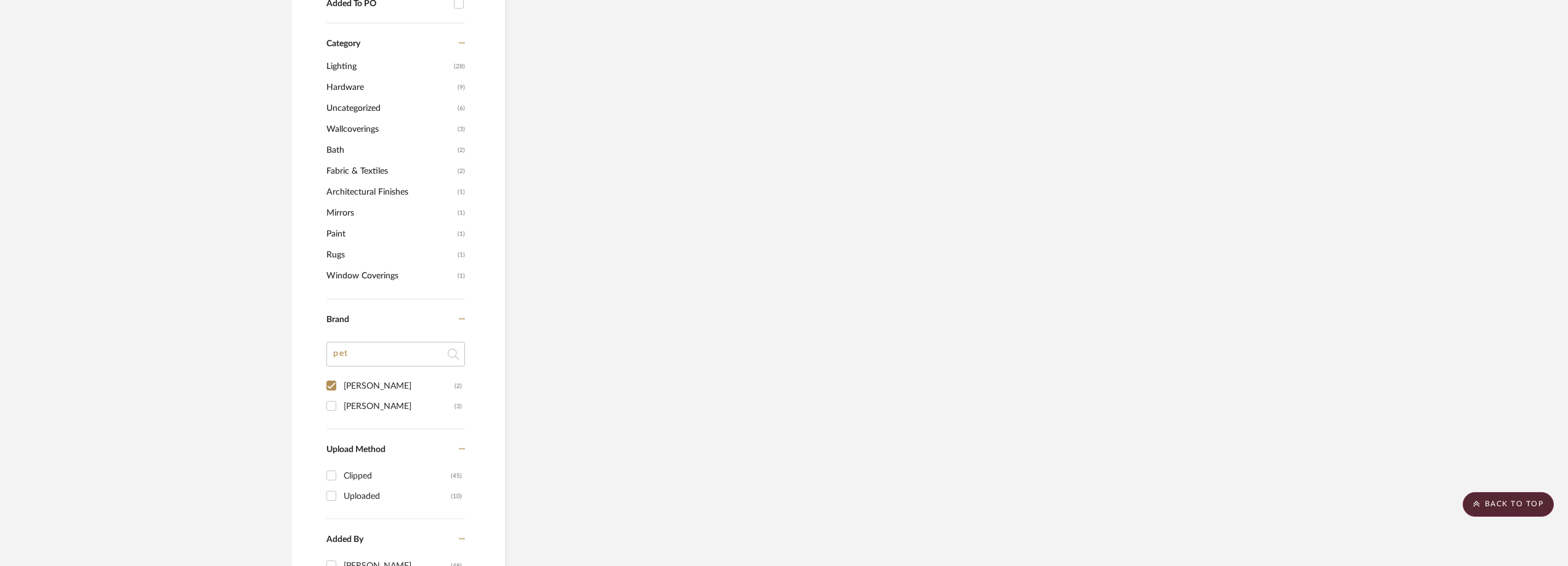
scroll to position [753, 0]
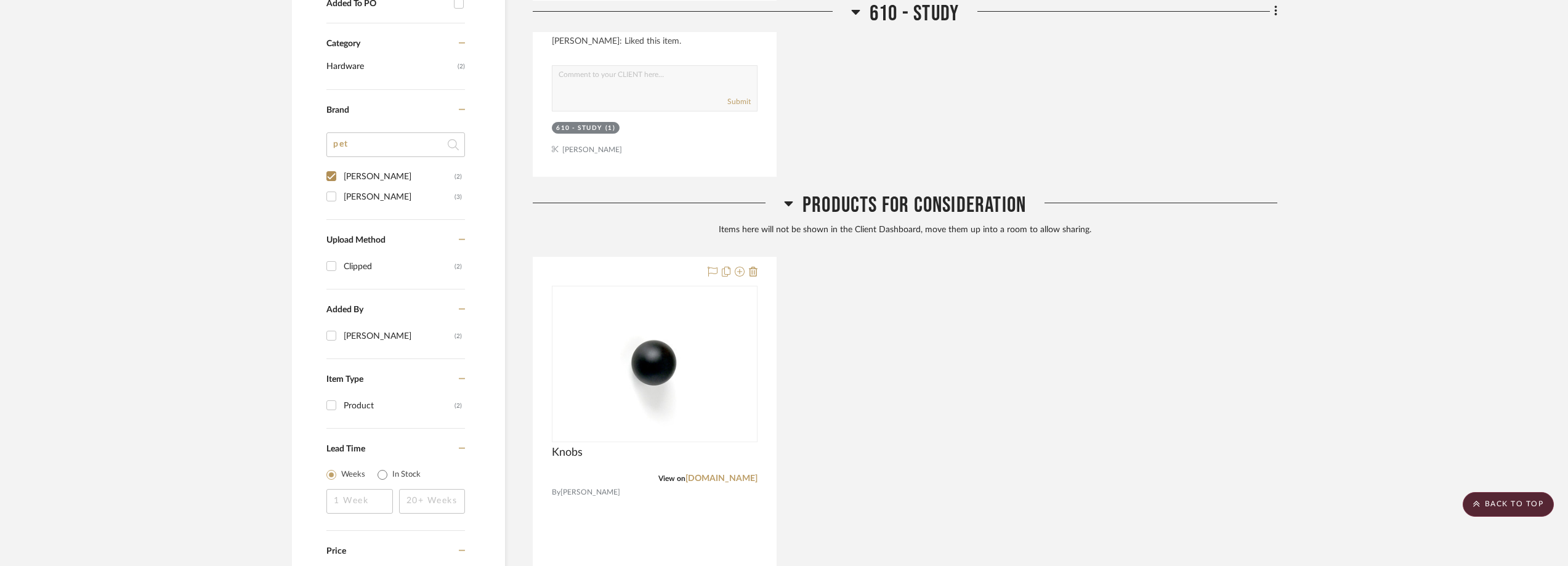
click at [368, 200] on div "Petra Hardware" at bounding box center [399, 197] width 111 height 20
click at [341, 200] on input "Petra Hardware (3)" at bounding box center [331, 196] width 20 height 20
checkbox input "true"
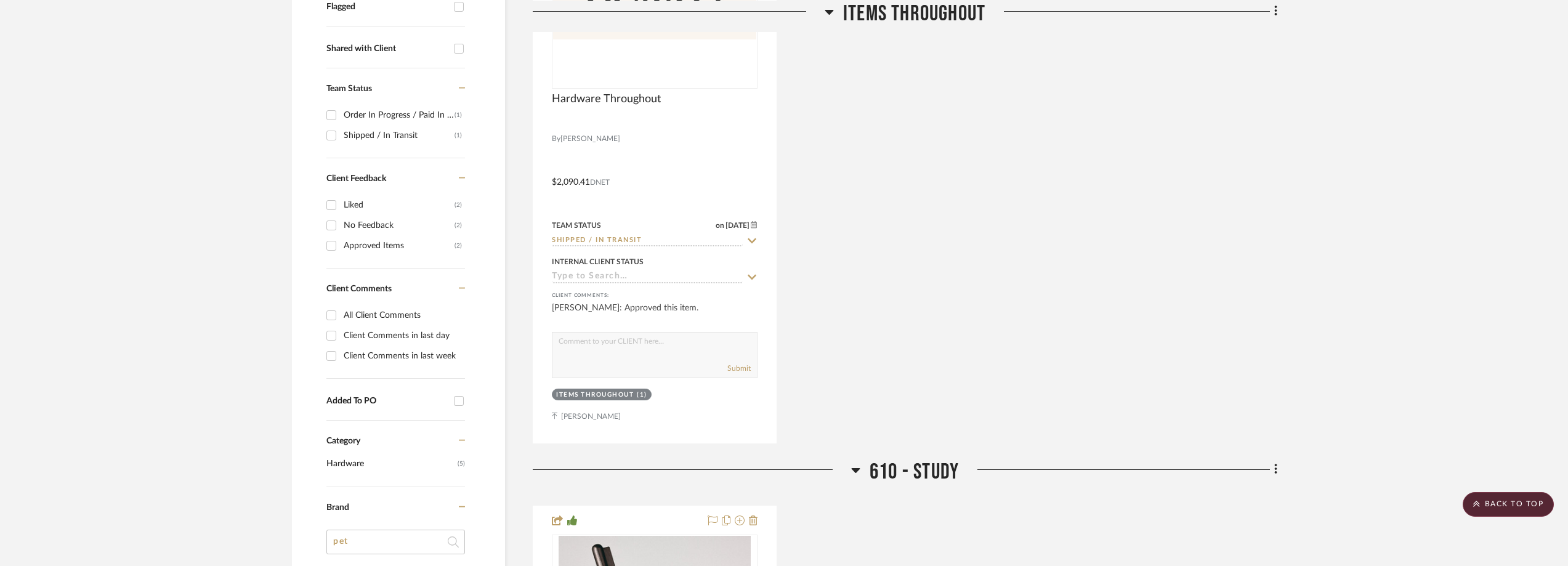
scroll to position [391, 0]
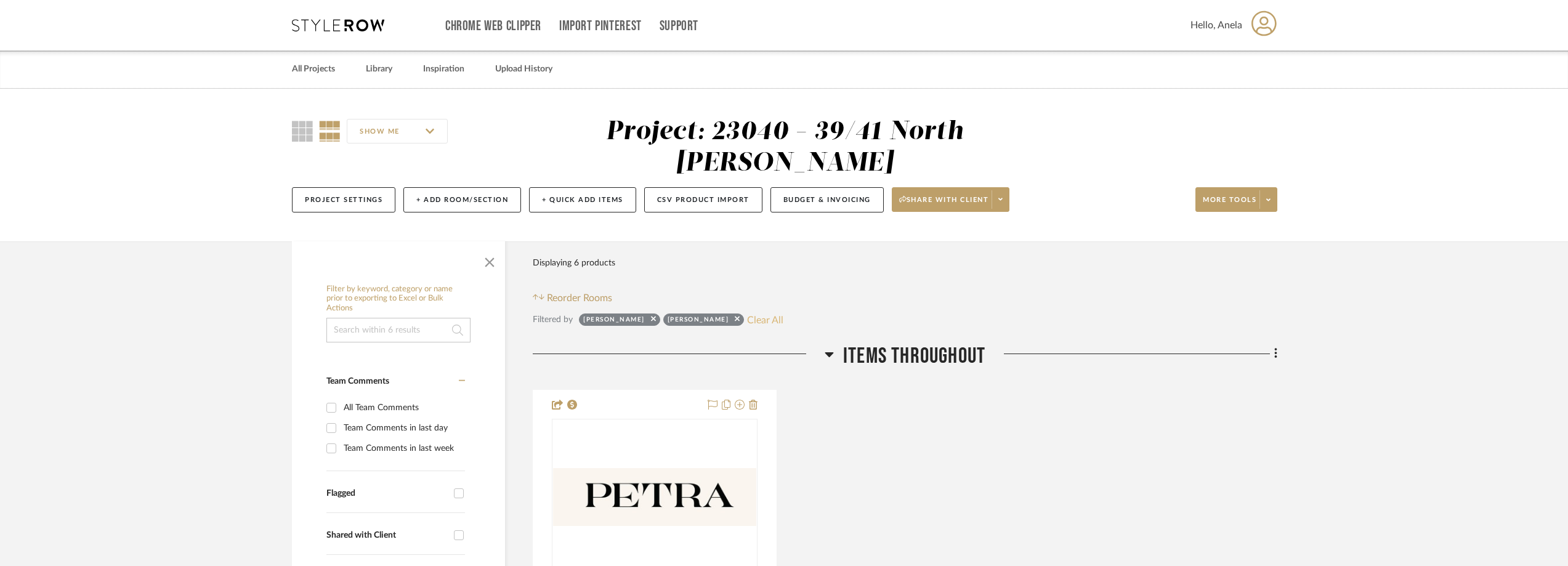
click at [747, 320] on button "Clear All" at bounding box center [765, 320] width 36 height 16
checkbox input "false"
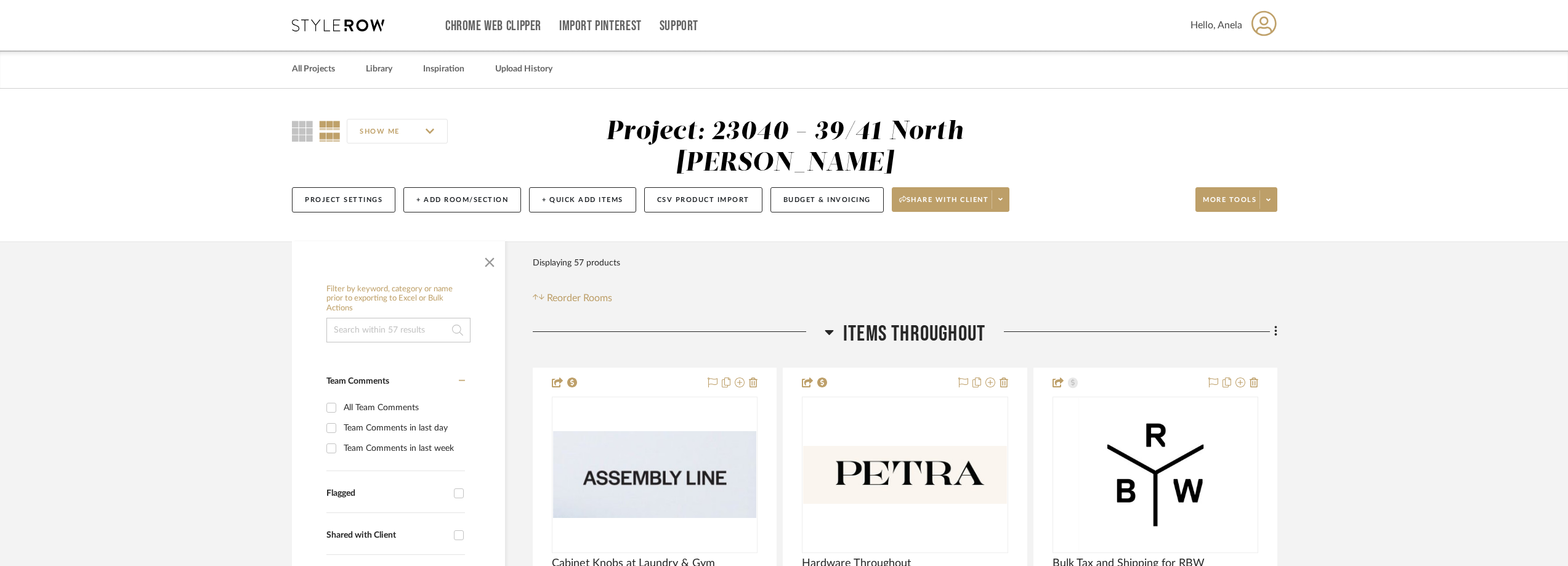
click at [341, 26] on icon at bounding box center [338, 25] width 92 height 12
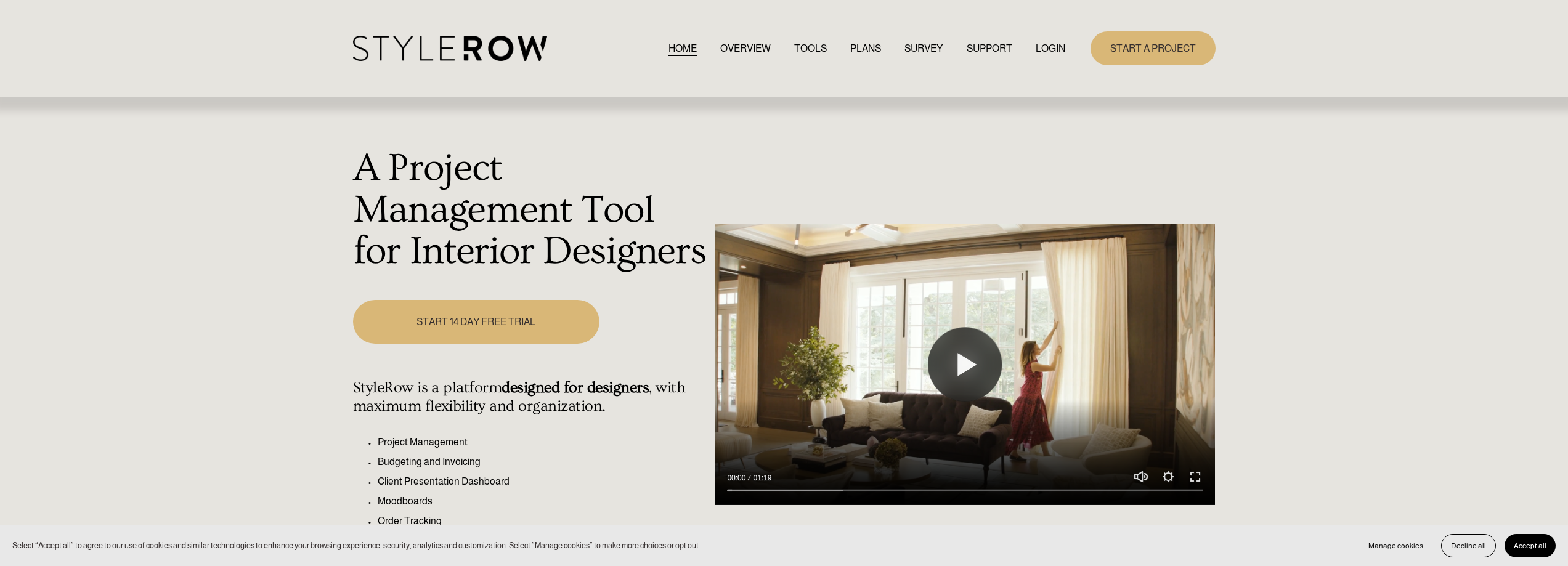
click at [1062, 41] on link "LOGIN" at bounding box center [1050, 48] width 29 height 16
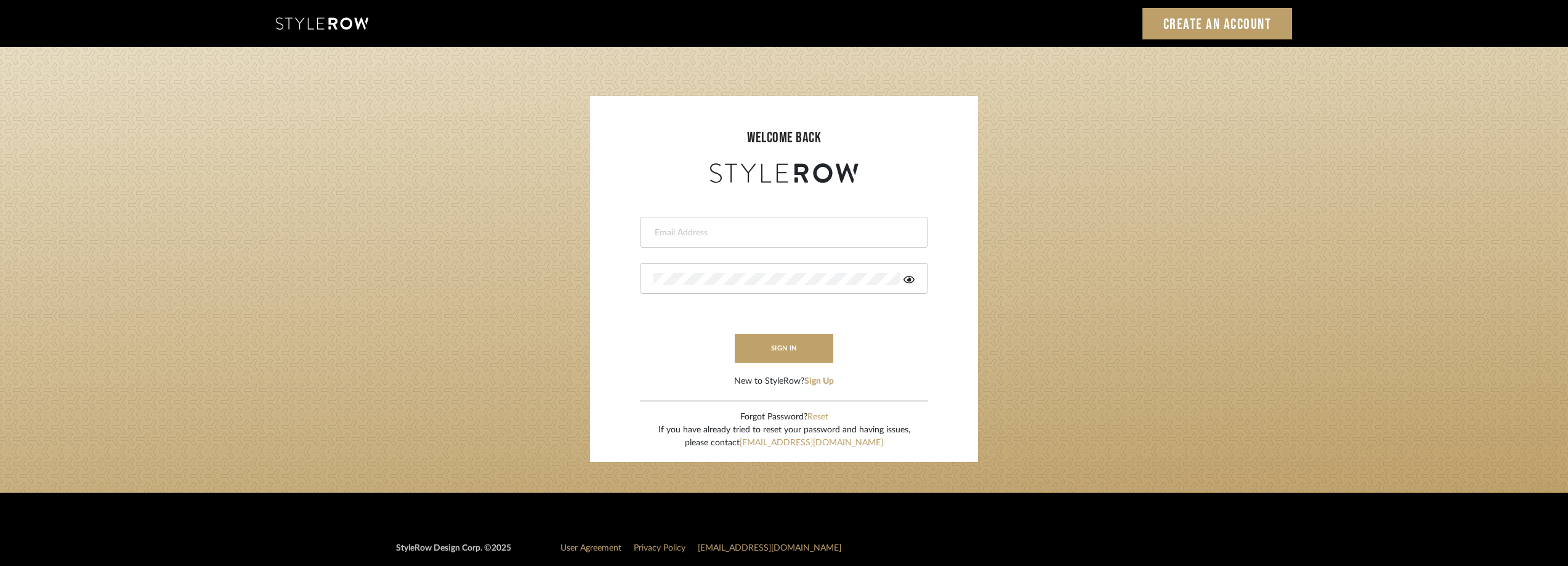
click at [684, 236] on input "email" at bounding box center [783, 233] width 258 height 12
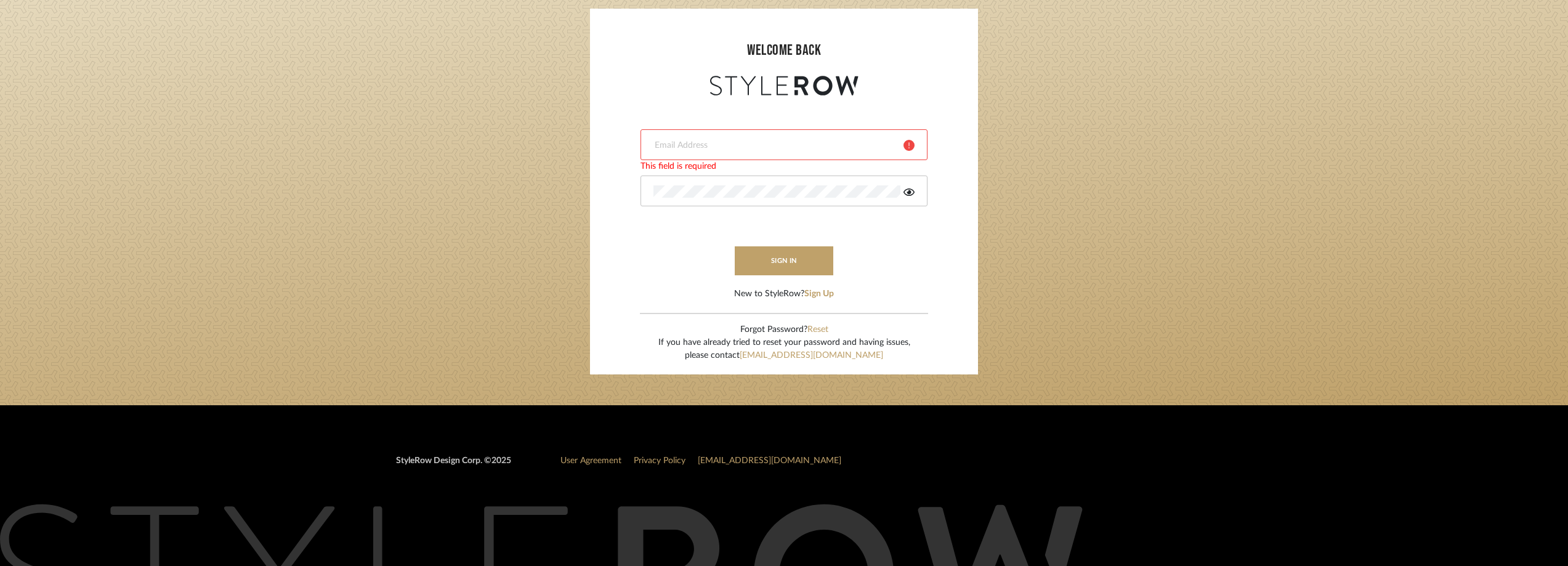
scroll to position [167, 0]
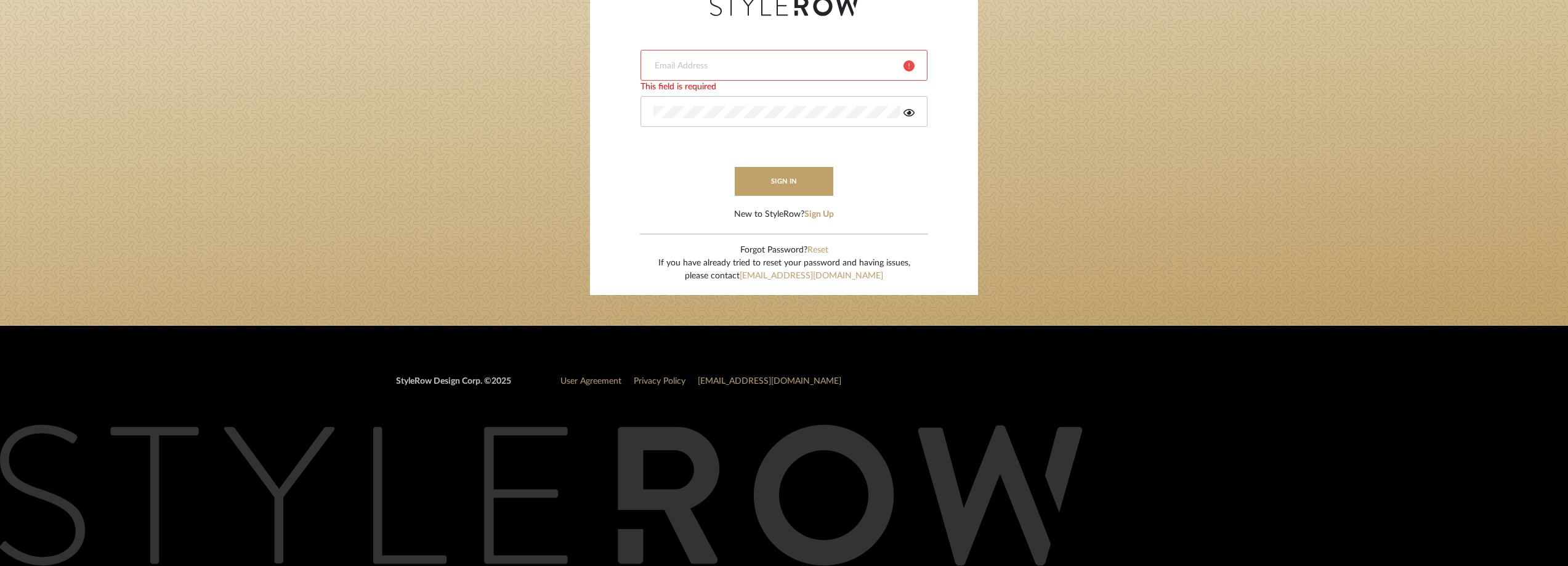
click at [722, 62] on input "email" at bounding box center [774, 66] width 241 height 12
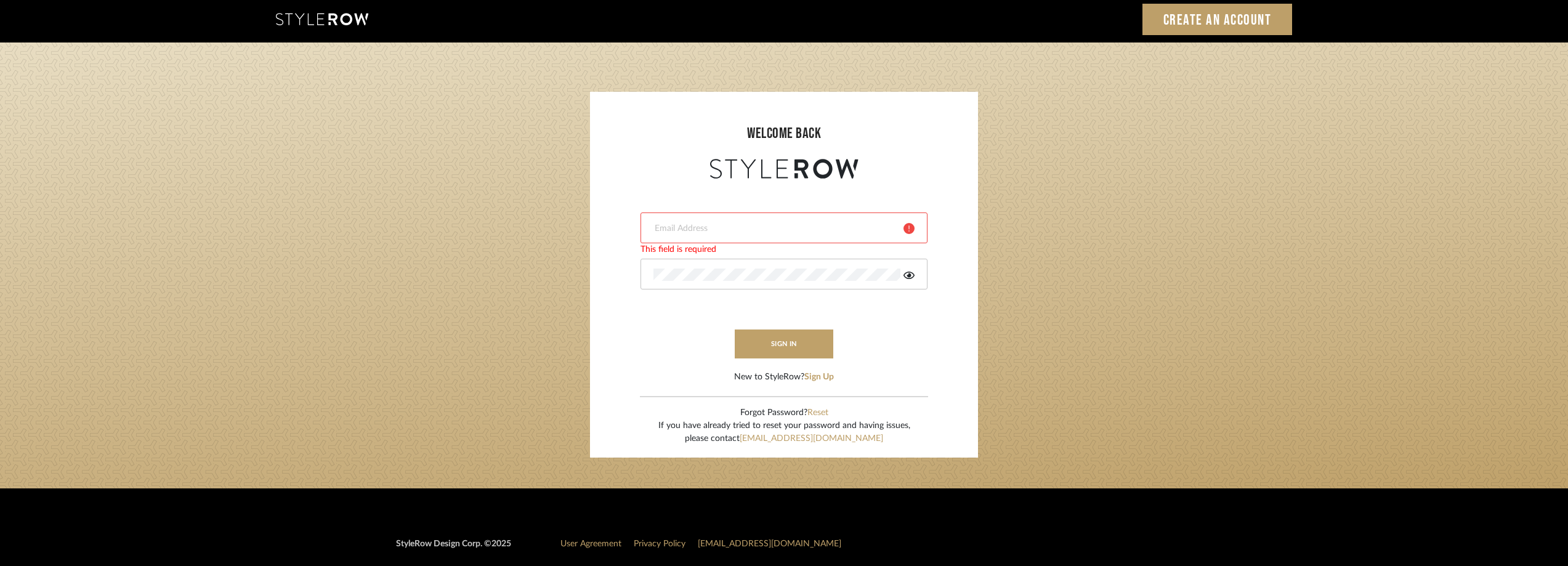
scroll to position [0, 0]
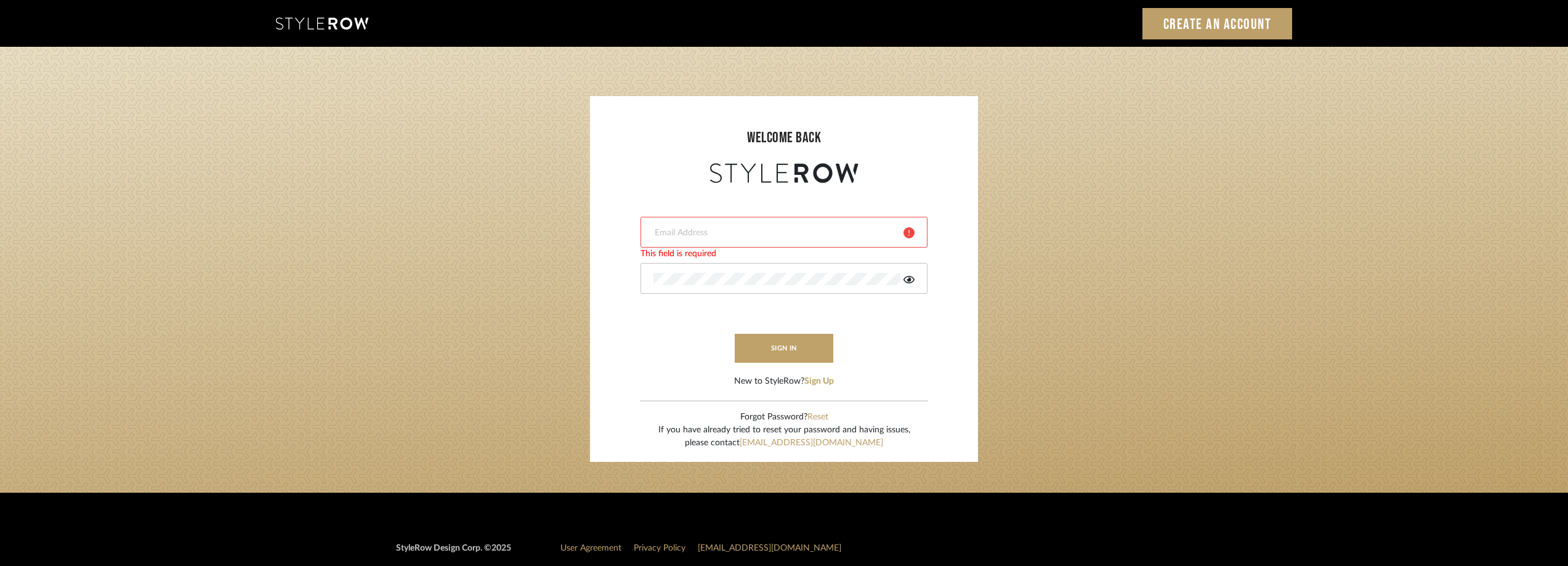
click at [701, 233] on input "email" at bounding box center [774, 233] width 241 height 12
